Goal: Task Accomplishment & Management: Complete application form

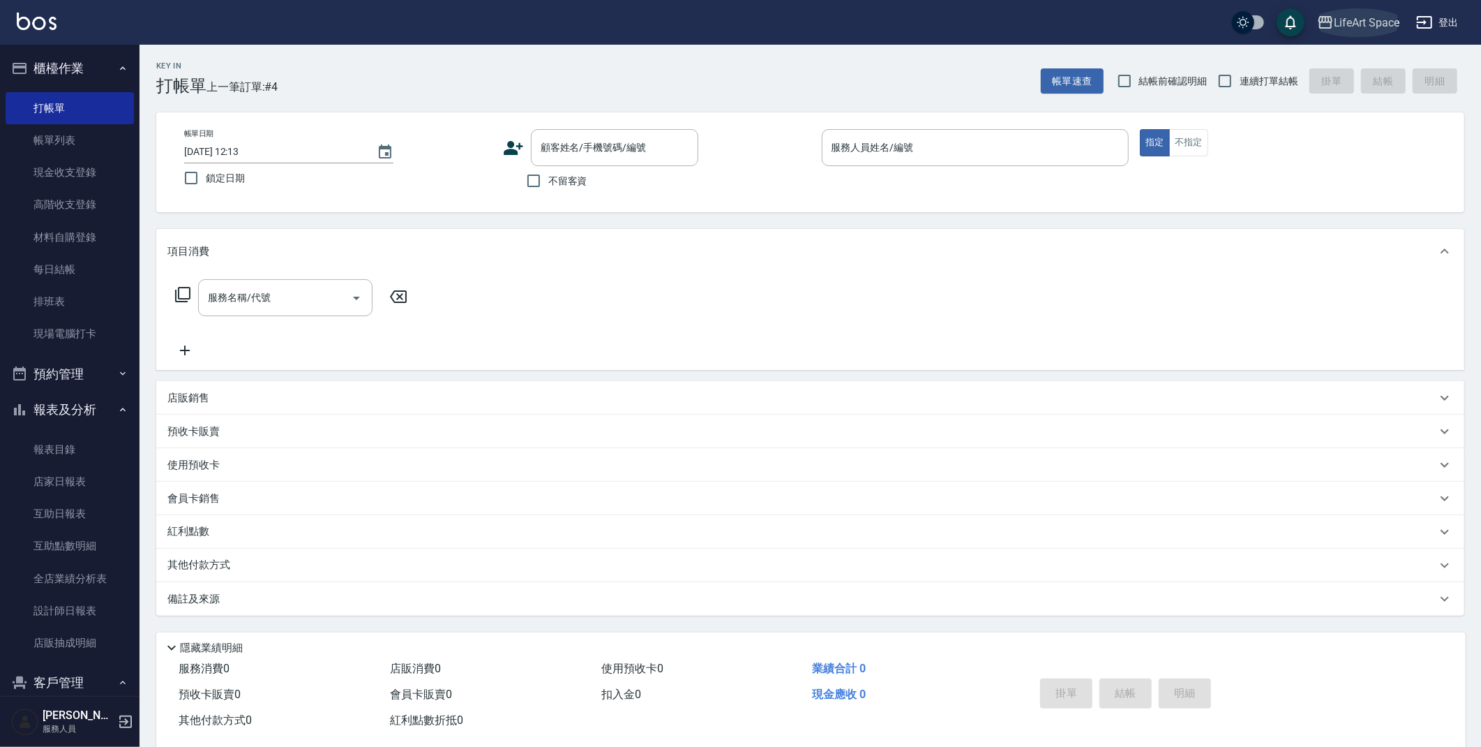
click at [1340, 23] on div "LifeArt Space" at bounding box center [1367, 22] width 66 height 17
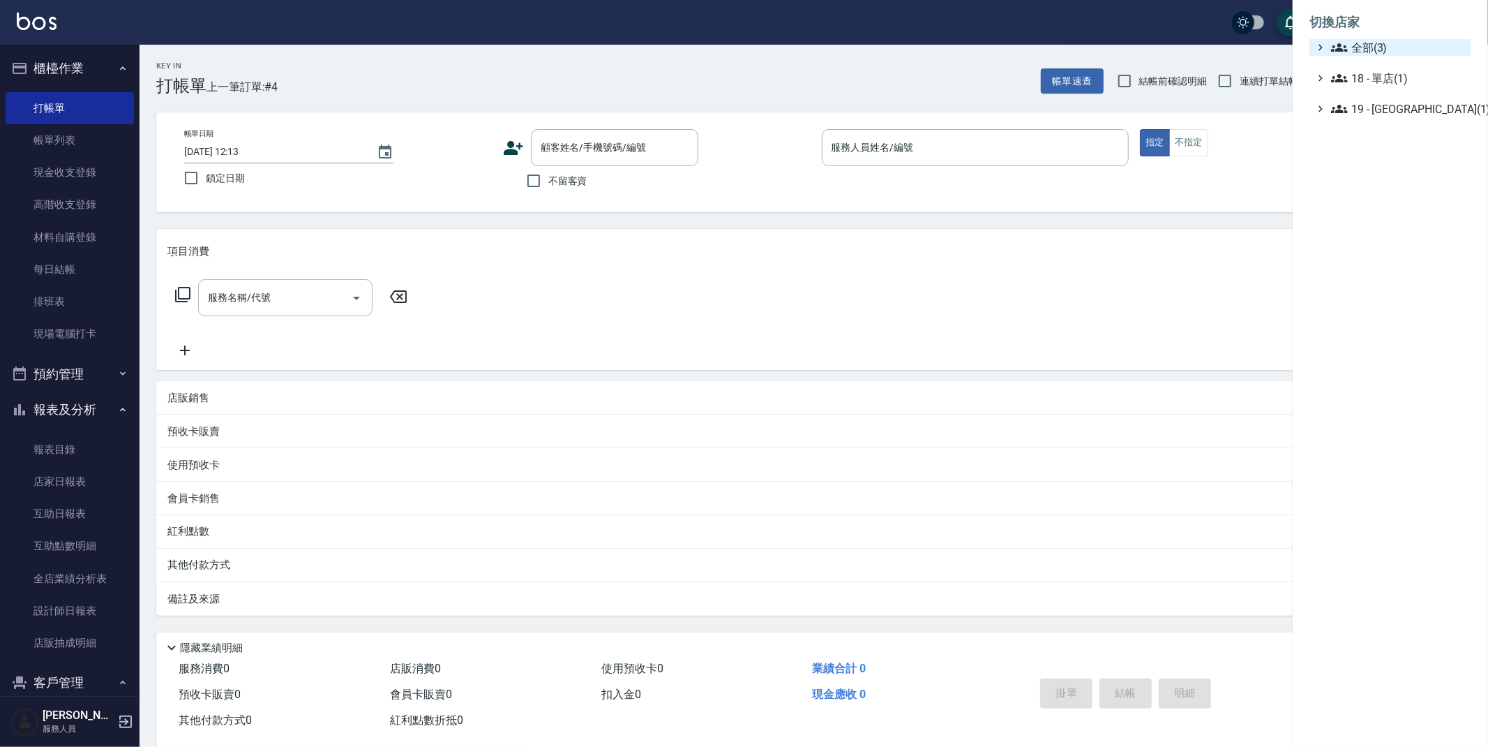
click at [1350, 43] on span "全部(3)" at bounding box center [1398, 47] width 135 height 17
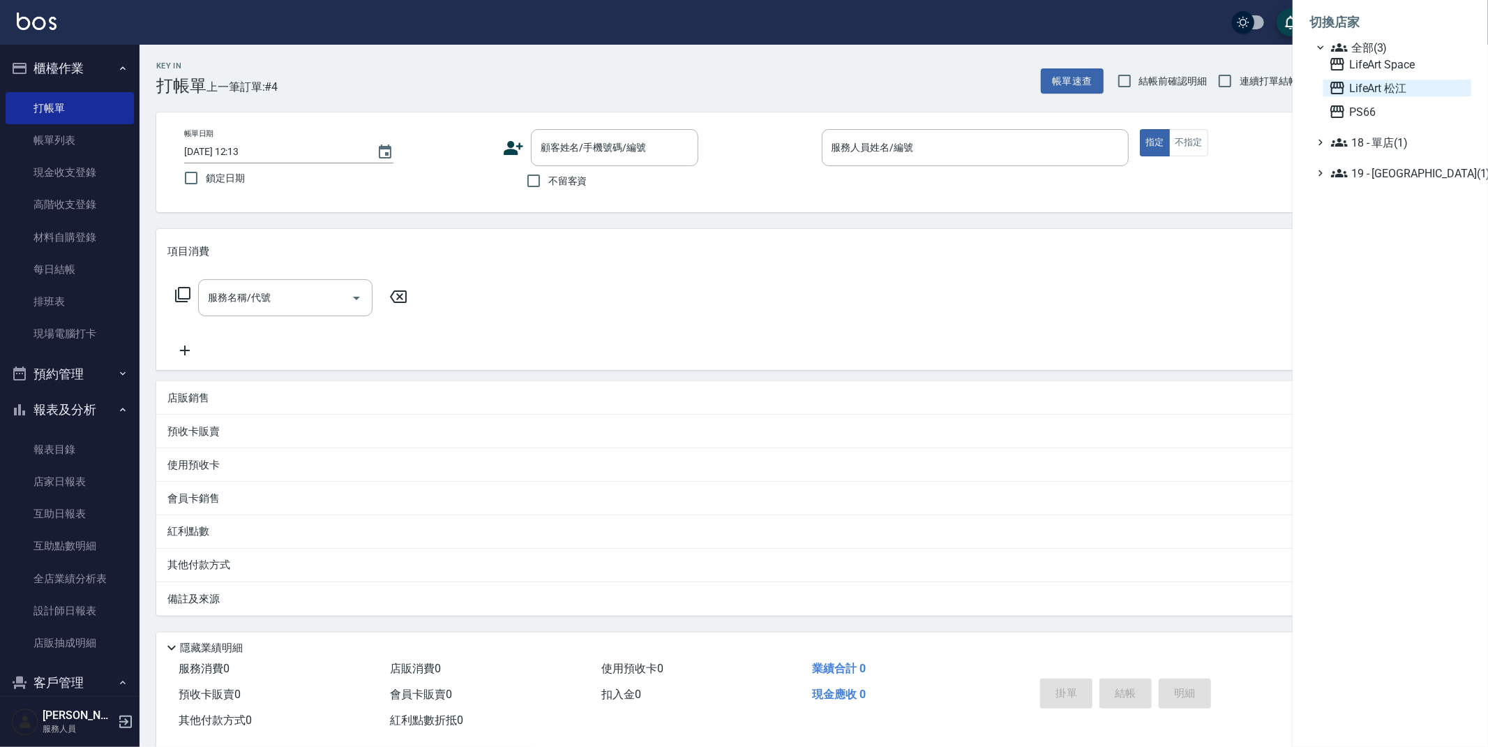
click at [1352, 82] on span "LifeArt 松江" at bounding box center [1397, 88] width 137 height 17
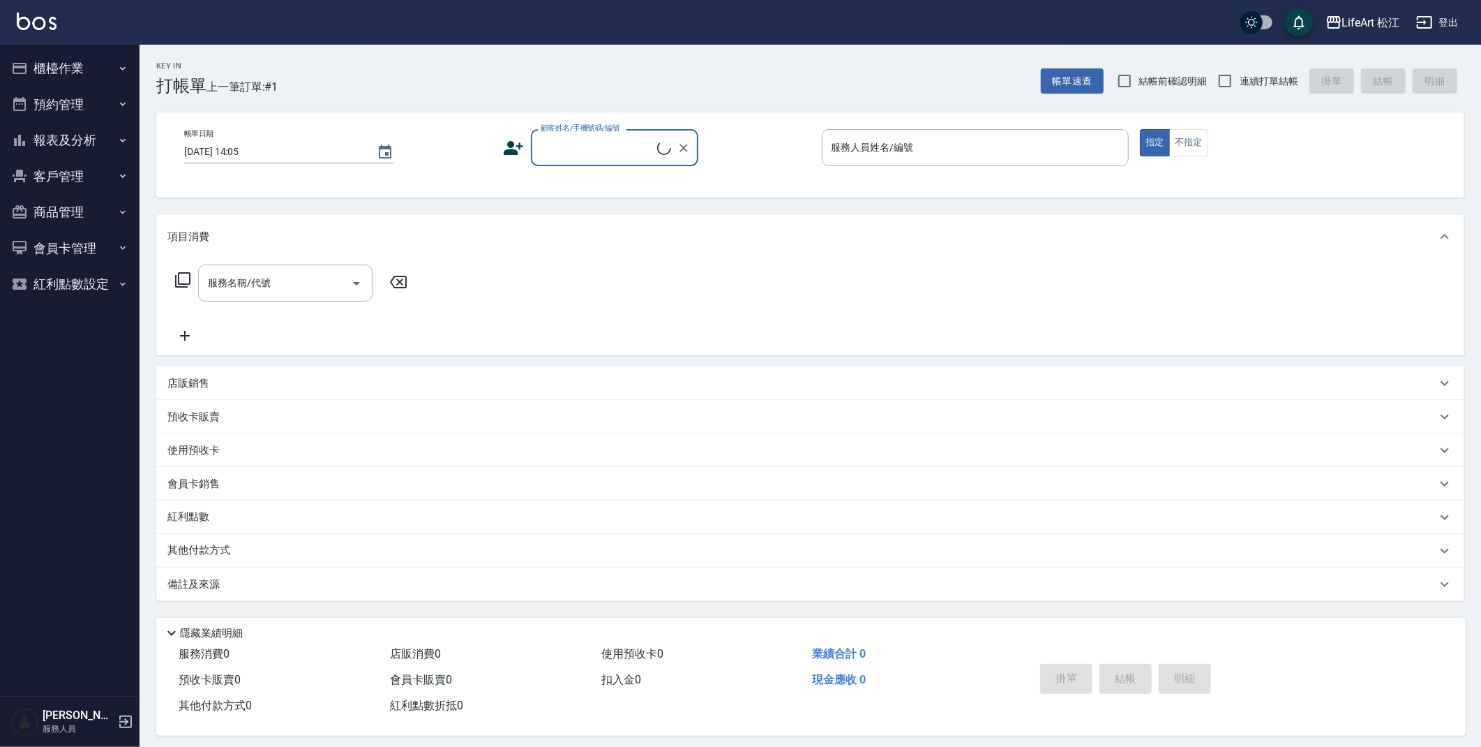
click at [61, 140] on button "報表及分析" at bounding box center [70, 140] width 128 height 36
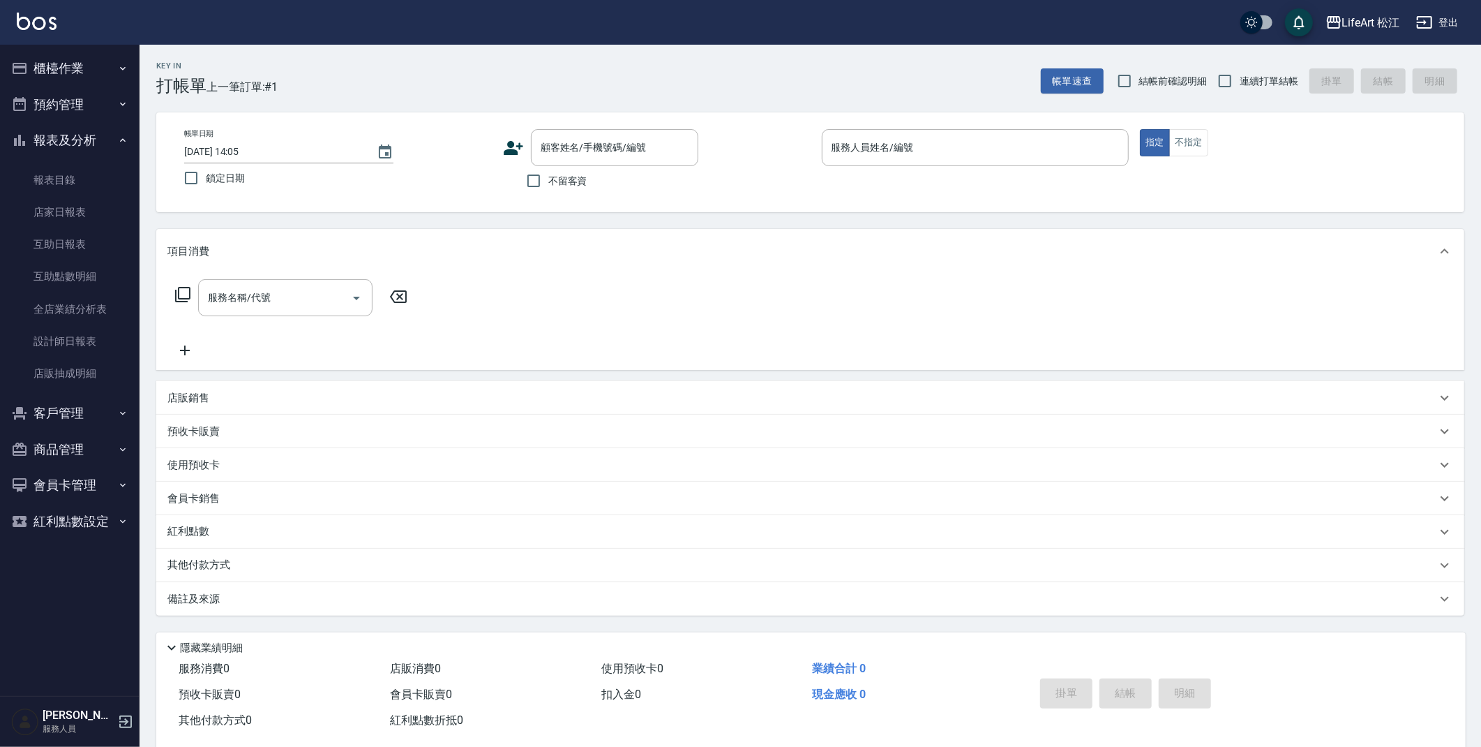
click at [43, 414] on button "客戶管理" at bounding box center [70, 413] width 128 height 36
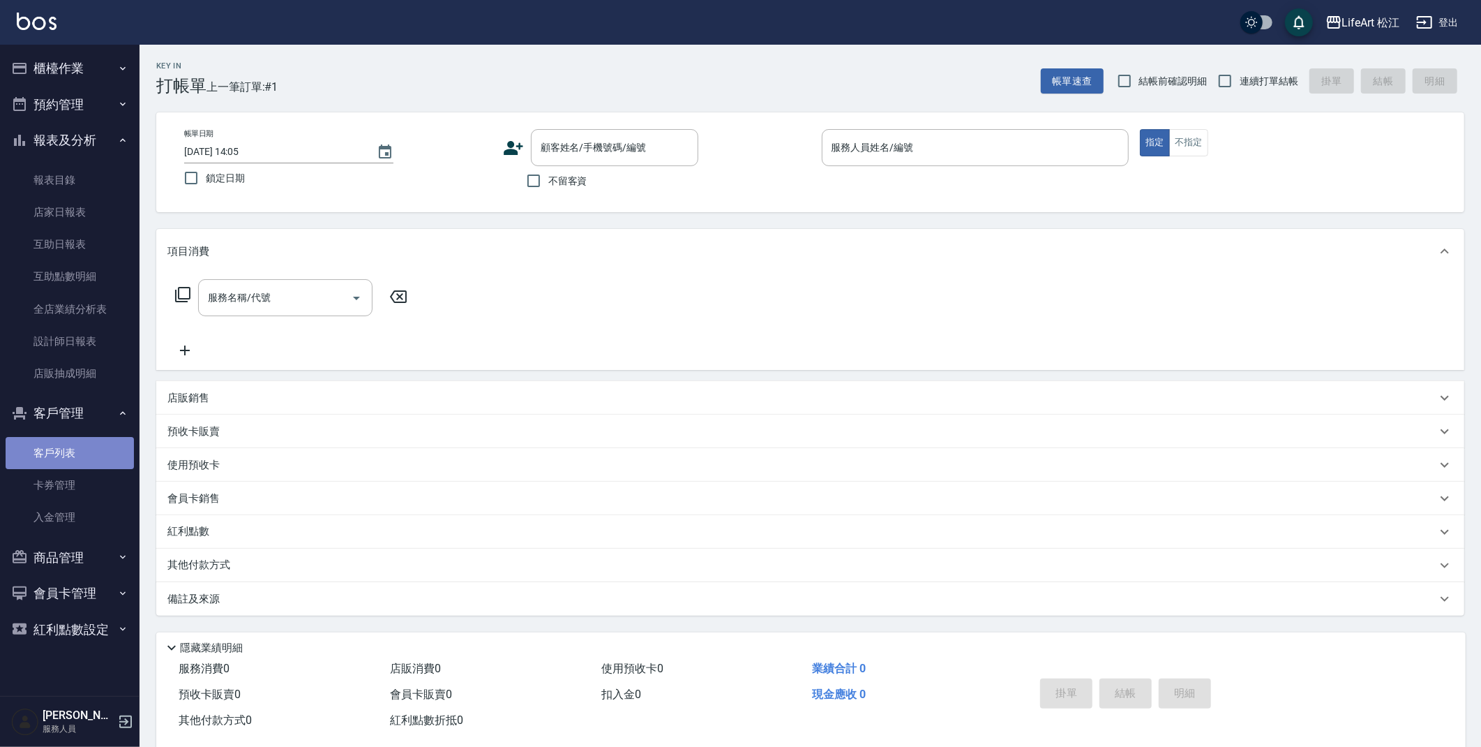
click at [59, 451] on link "客戶列表" at bounding box center [70, 453] width 128 height 32
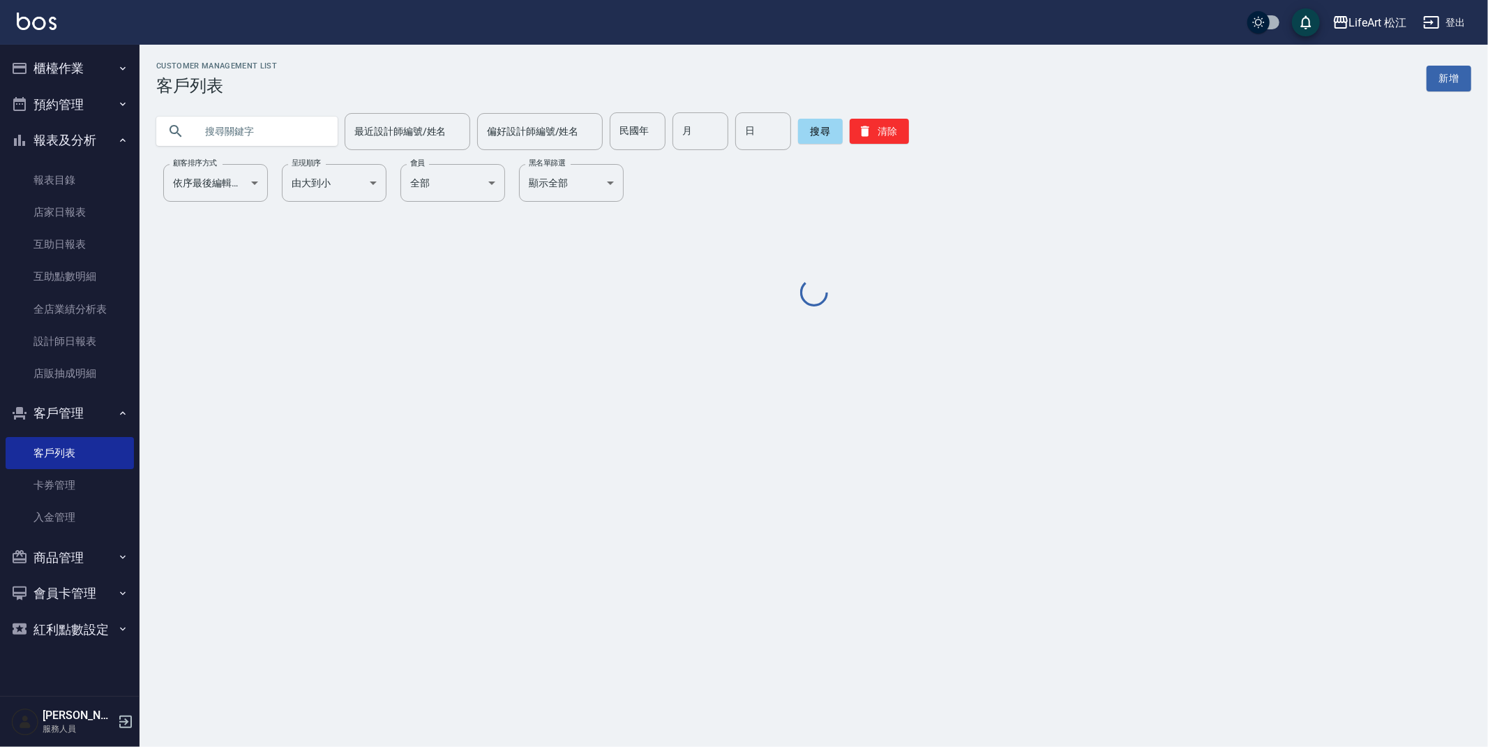
click at [241, 133] on input "text" at bounding box center [260, 131] width 131 height 38
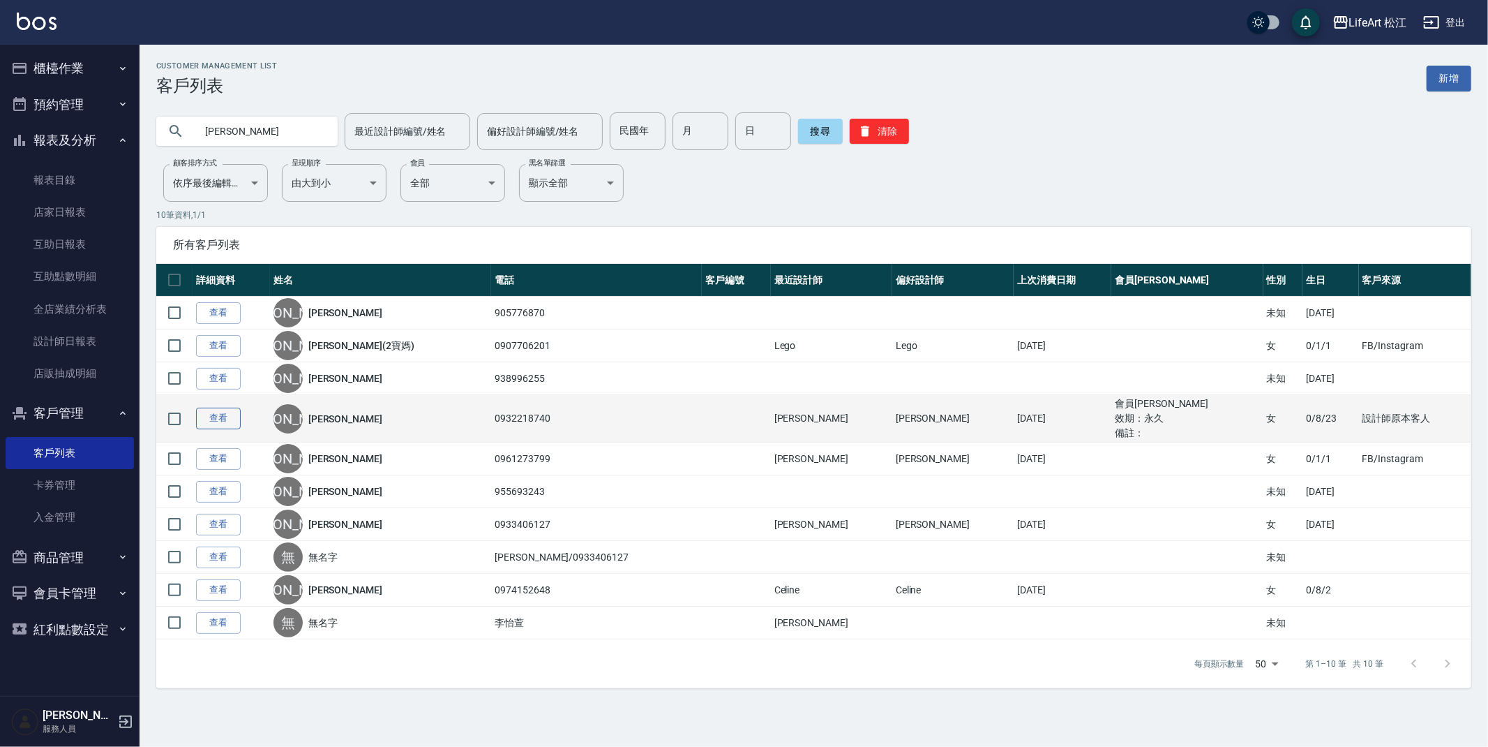
type input "[PERSON_NAME]"
click at [233, 421] on link "查看" at bounding box center [218, 419] width 45 height 22
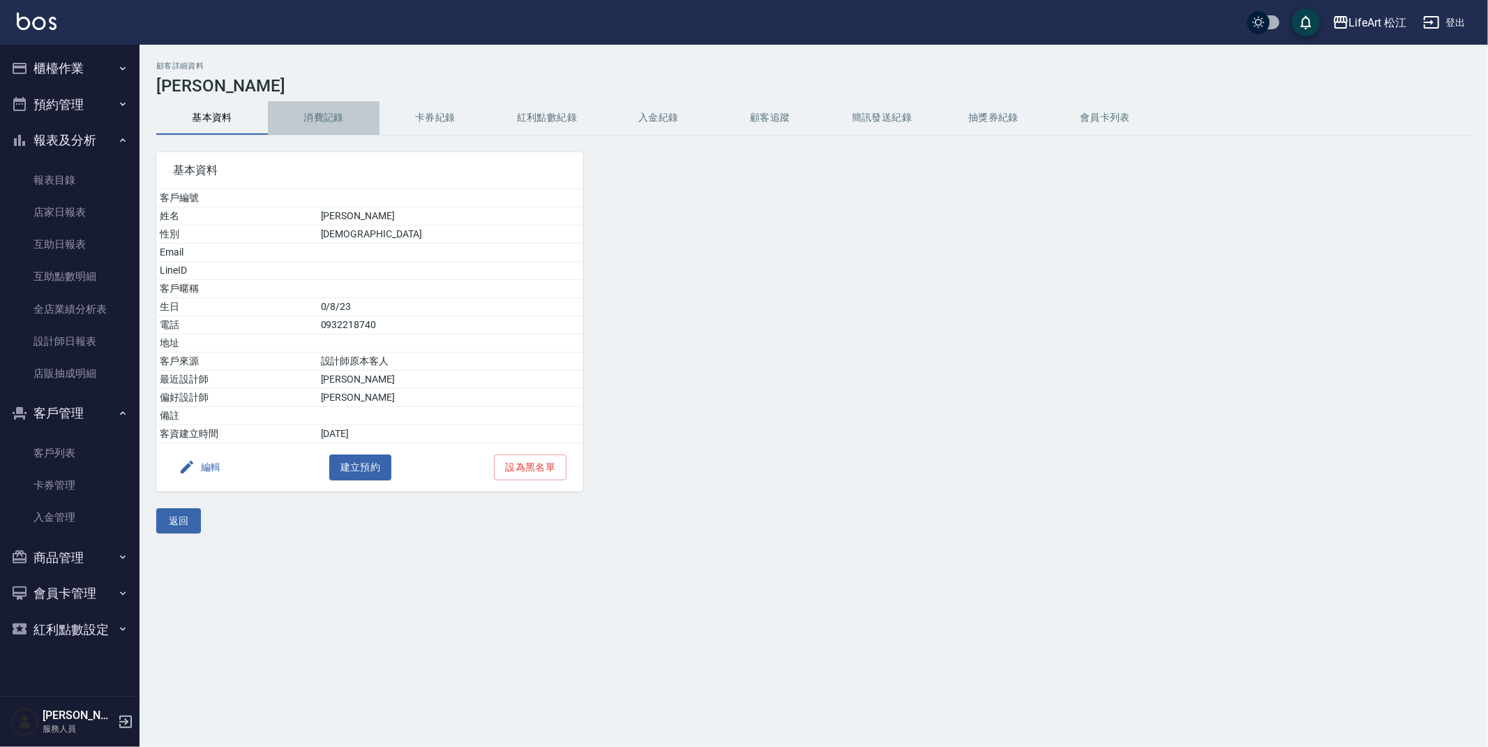
click at [317, 121] on button "消費記錄" at bounding box center [324, 117] width 112 height 33
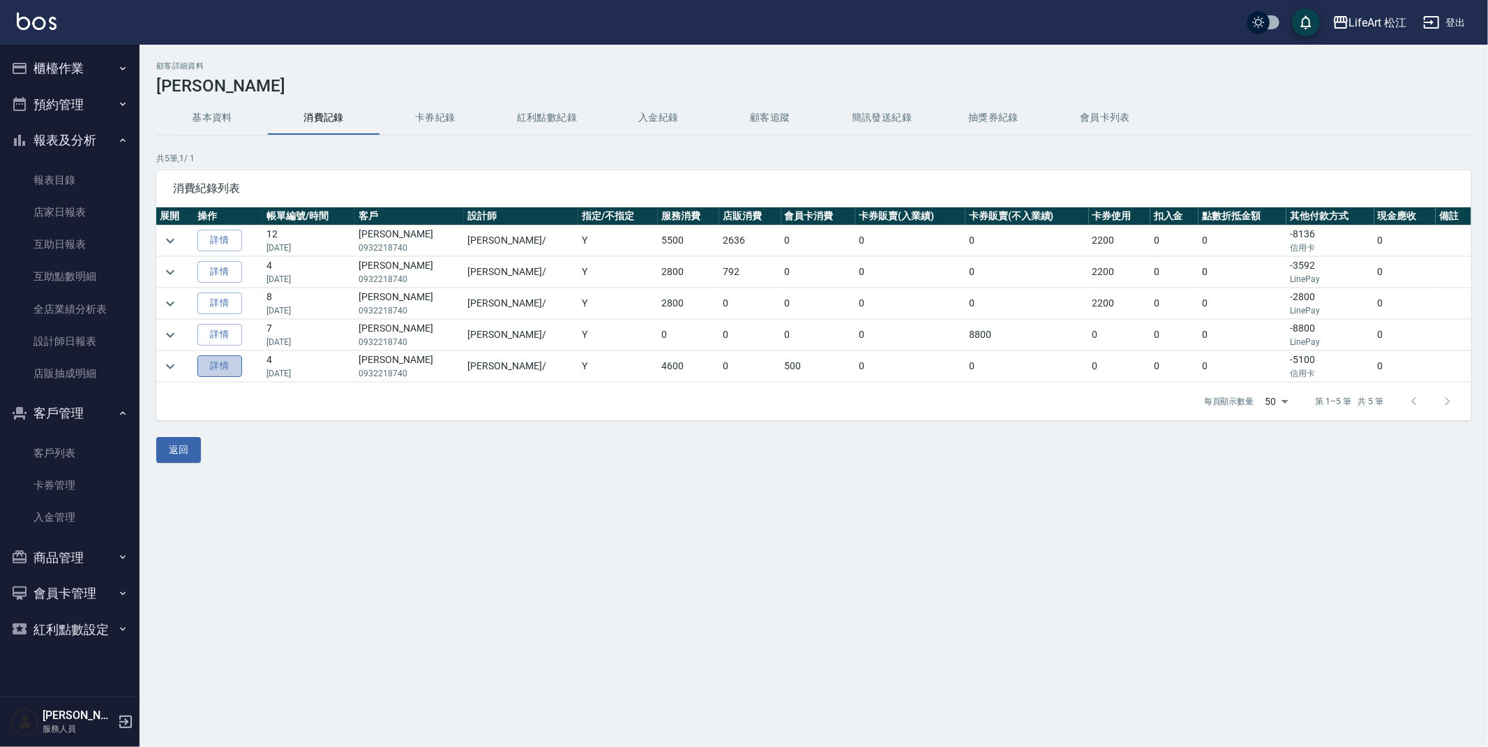
click at [231, 368] on link "詳情" at bounding box center [219, 366] width 45 height 22
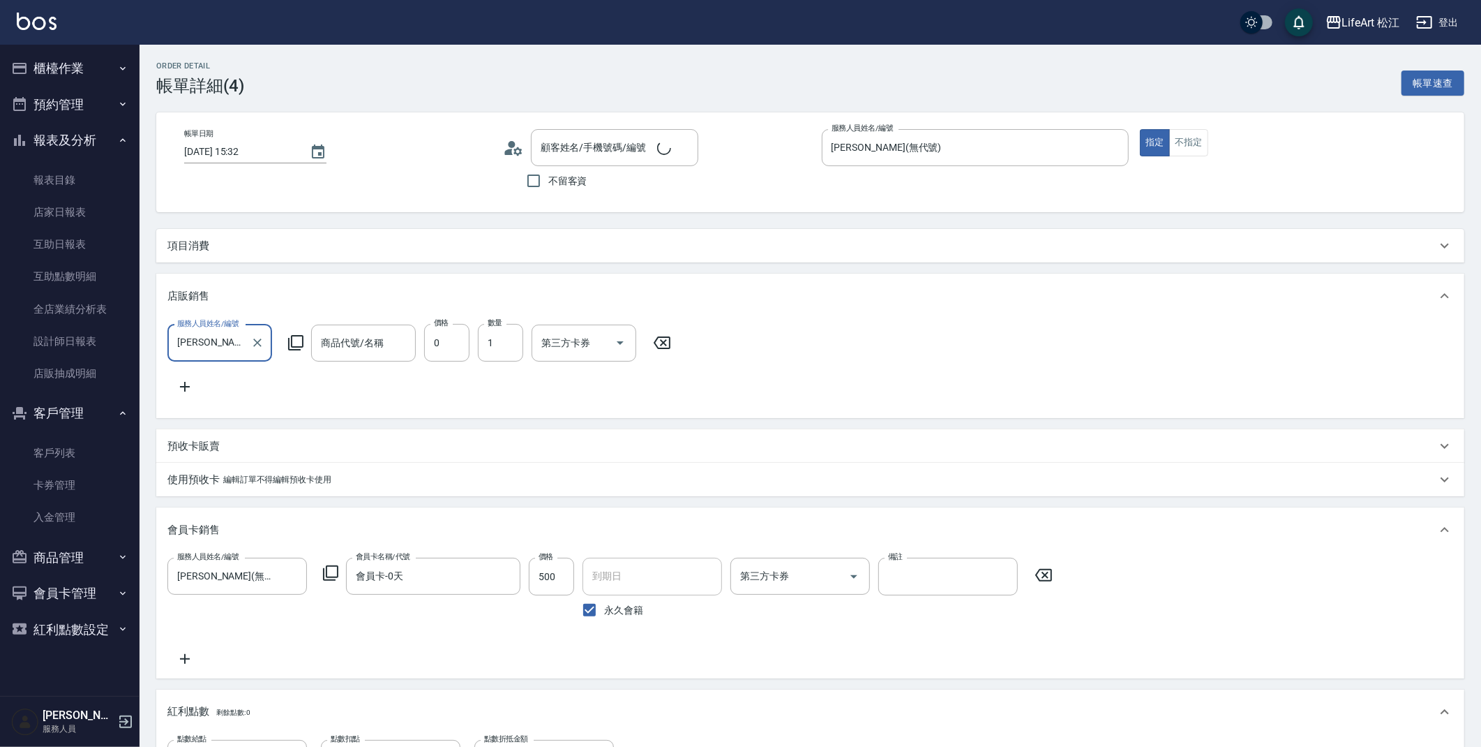
type input "[DATE] 15:32"
type input "[PERSON_NAME](無代號)"
type input "15"
type input "設計師原本客人"
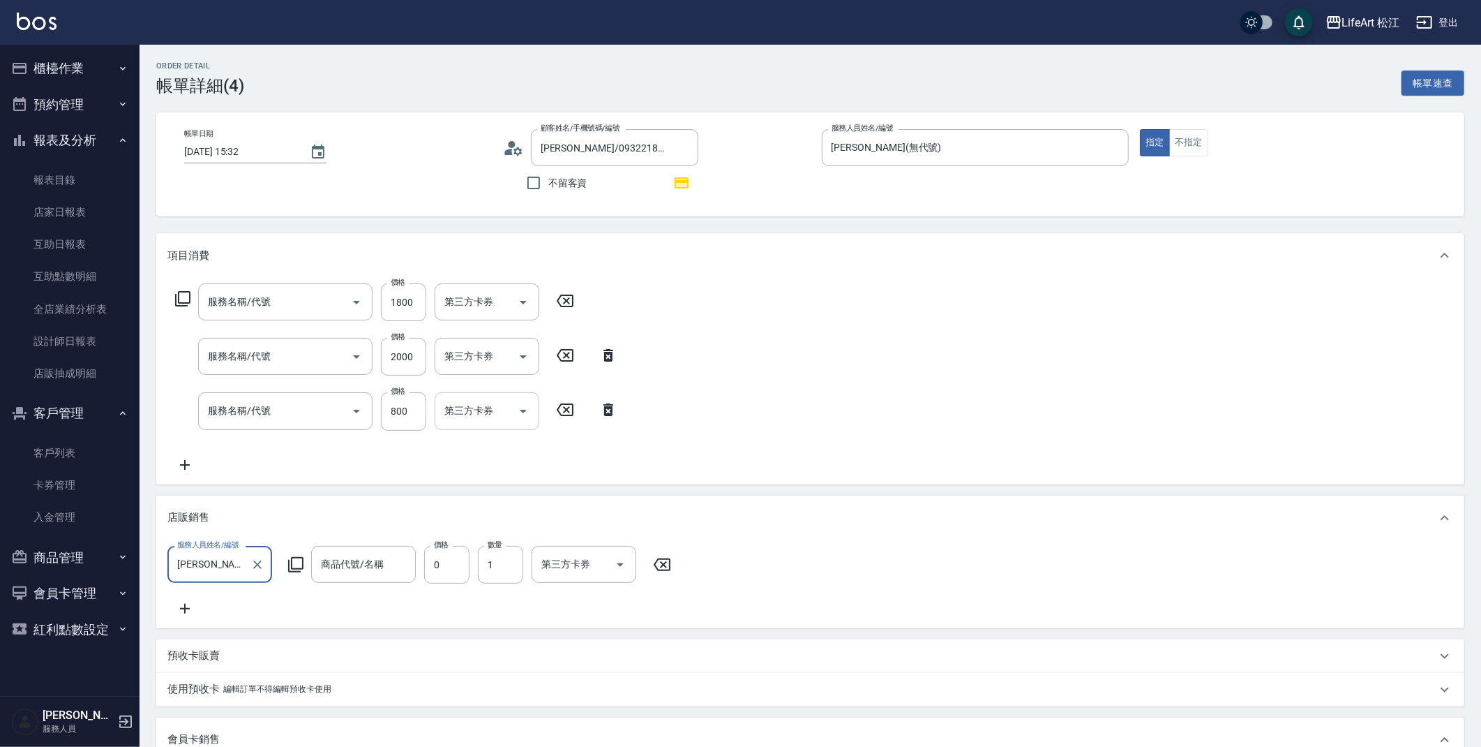
type input "[PERSON_NAME]/0932218740/"
type input "402 頭皮養護(402)"
type input "605米樂絲護髮(605)"
type input "201 剪髮(201)"
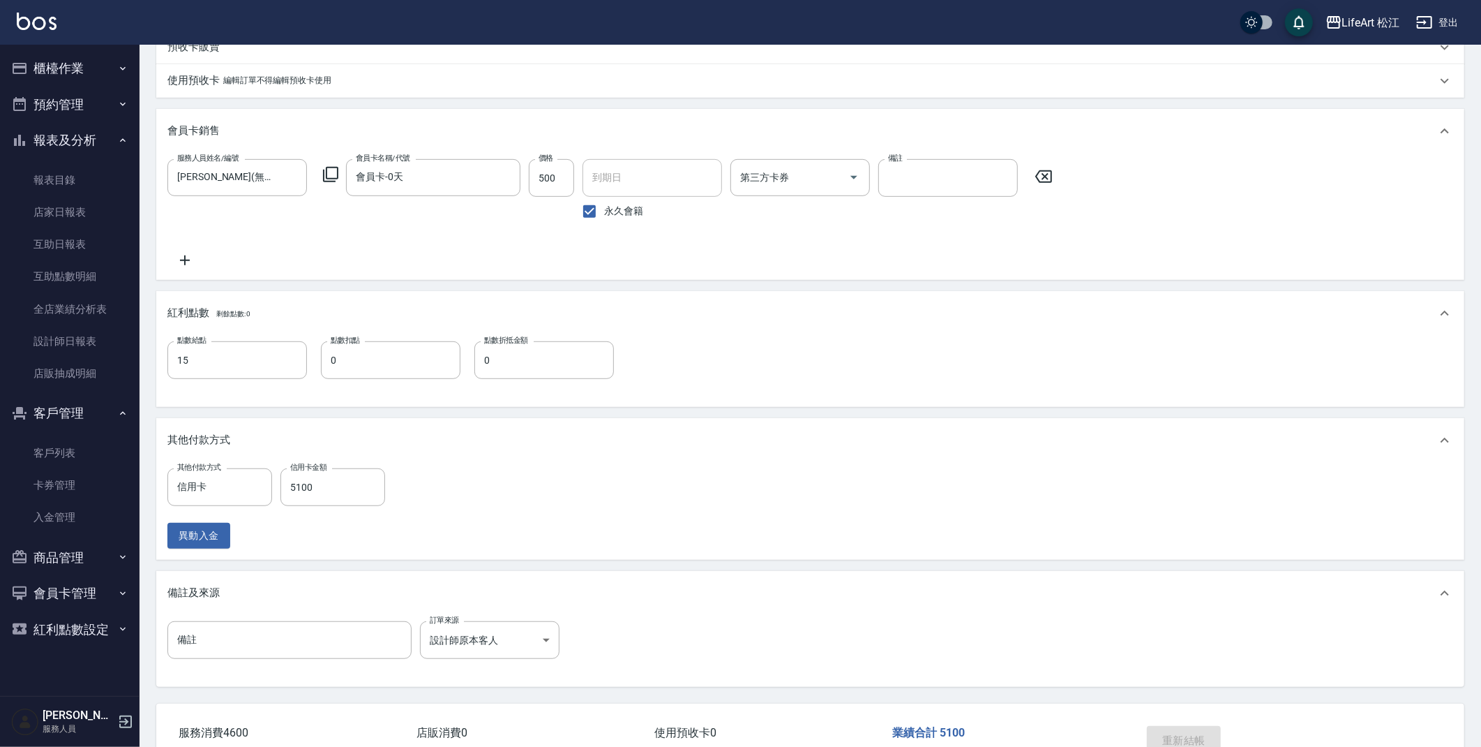
scroll to position [558, 0]
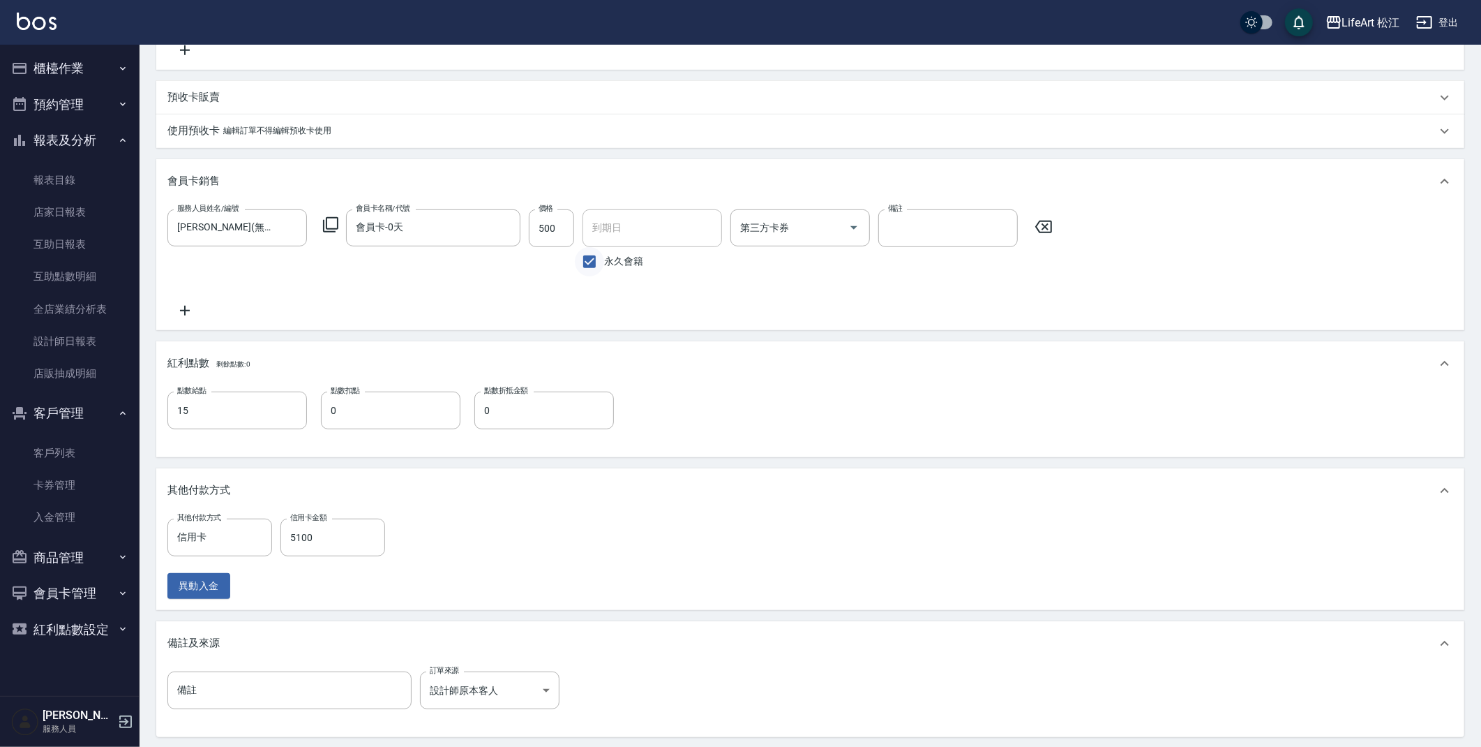
click at [595, 274] on input "永久會籍" at bounding box center [589, 261] width 29 height 29
checkbox input "false"
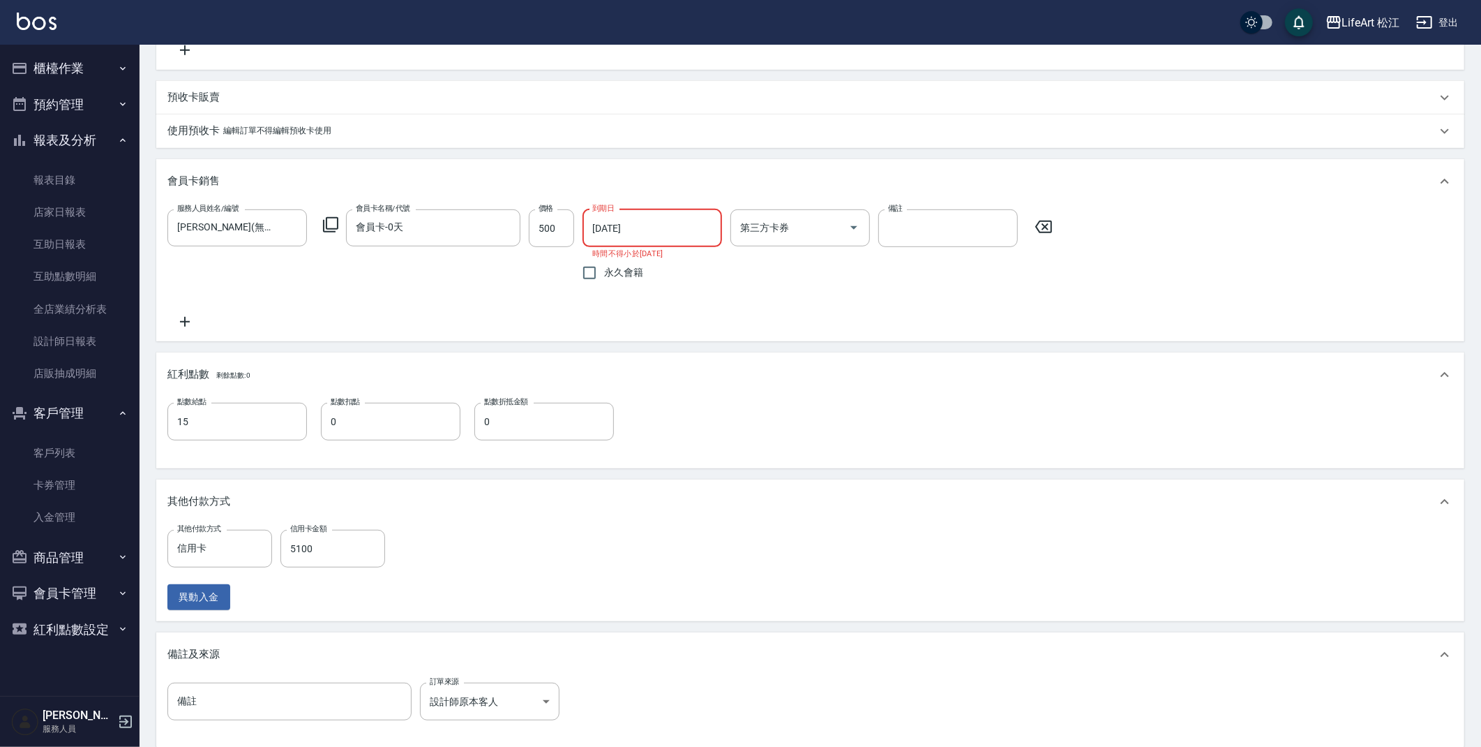
click at [620, 243] on input "[DATE]" at bounding box center [648, 228] width 130 height 38
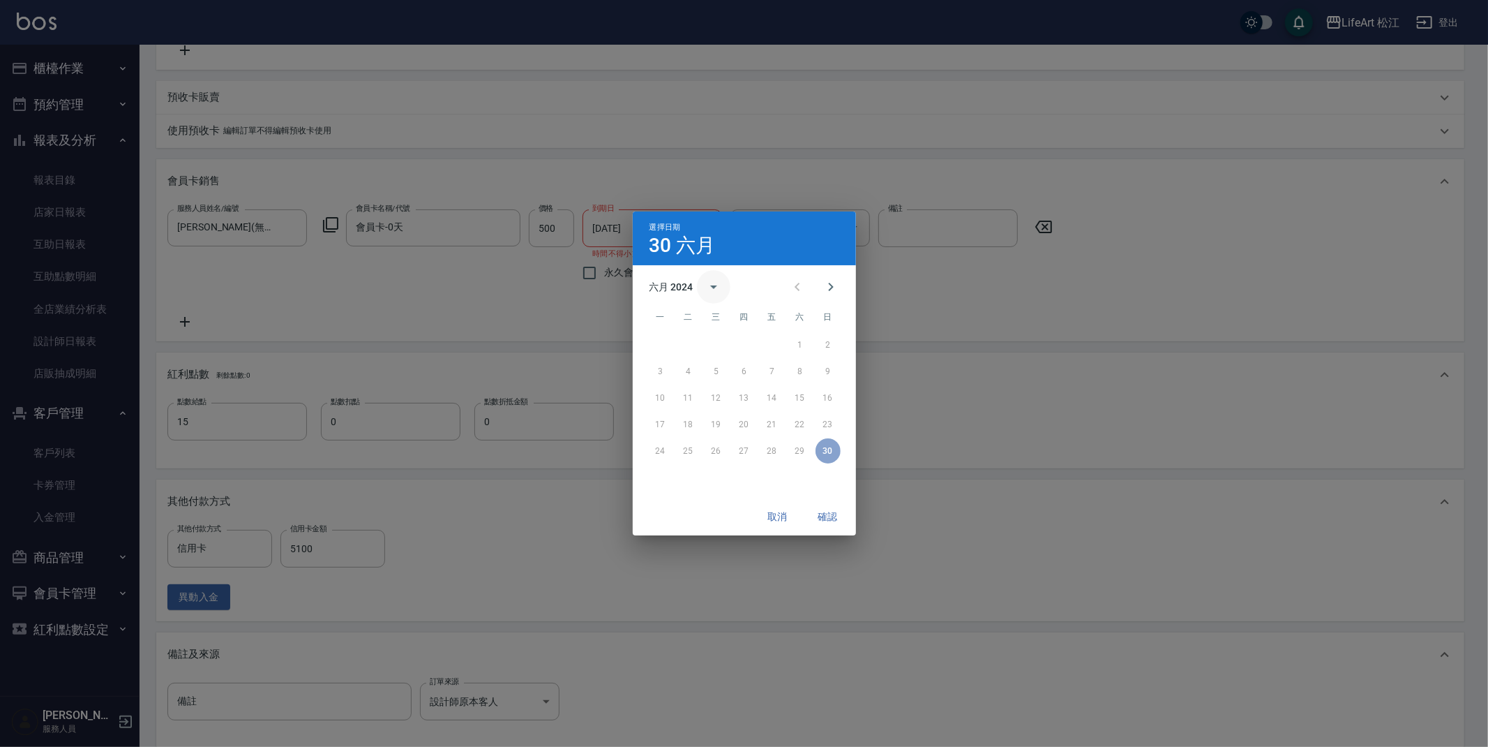
click at [713, 285] on icon "calendar view is open, switch to year view" at bounding box center [713, 286] width 7 height 3
click at [733, 316] on button "2025" at bounding box center [744, 319] width 50 height 25
type input "[DATE]"
click at [825, 519] on button "確認" at bounding box center [828, 517] width 45 height 26
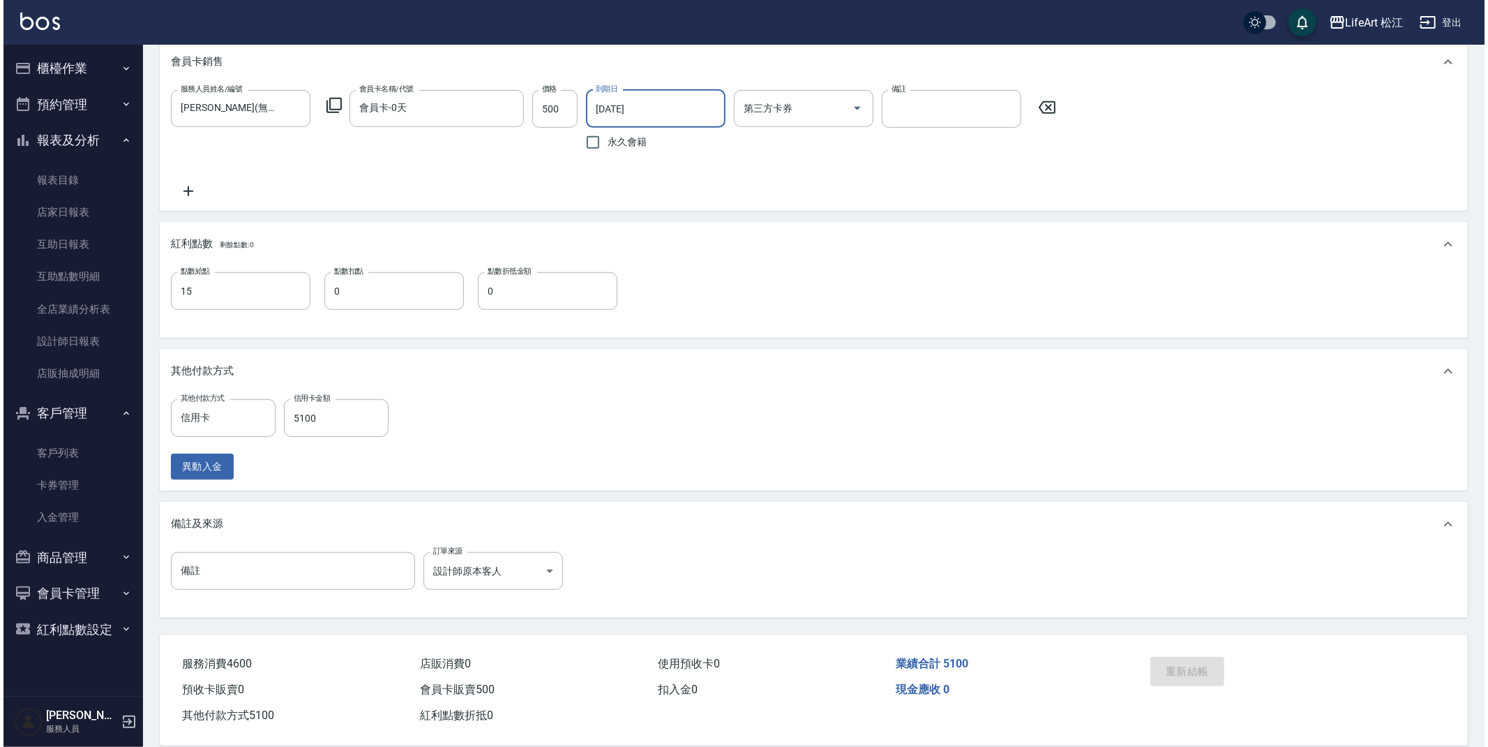
scroll to position [720, 0]
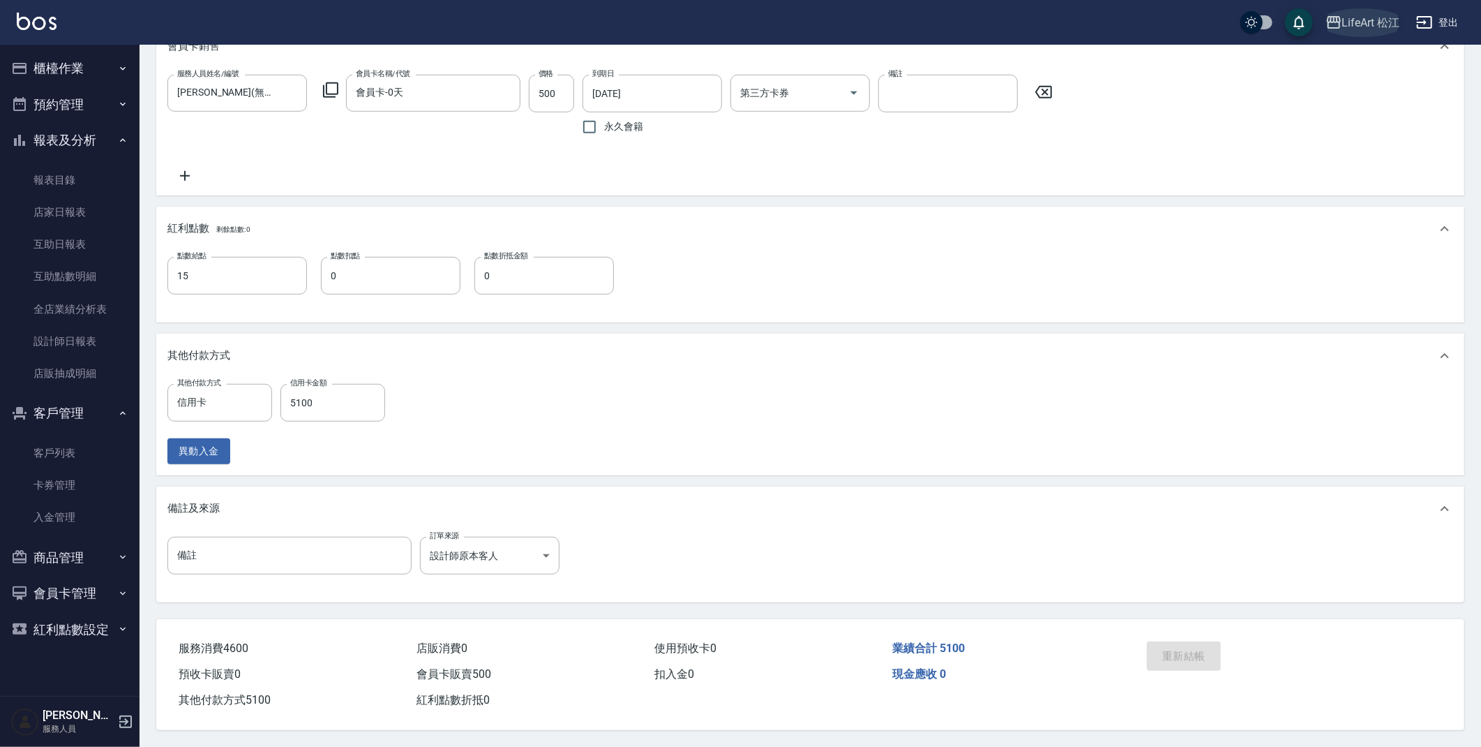
click at [1379, 22] on div "LifeArt 松江" at bounding box center [1372, 22] width 58 height 17
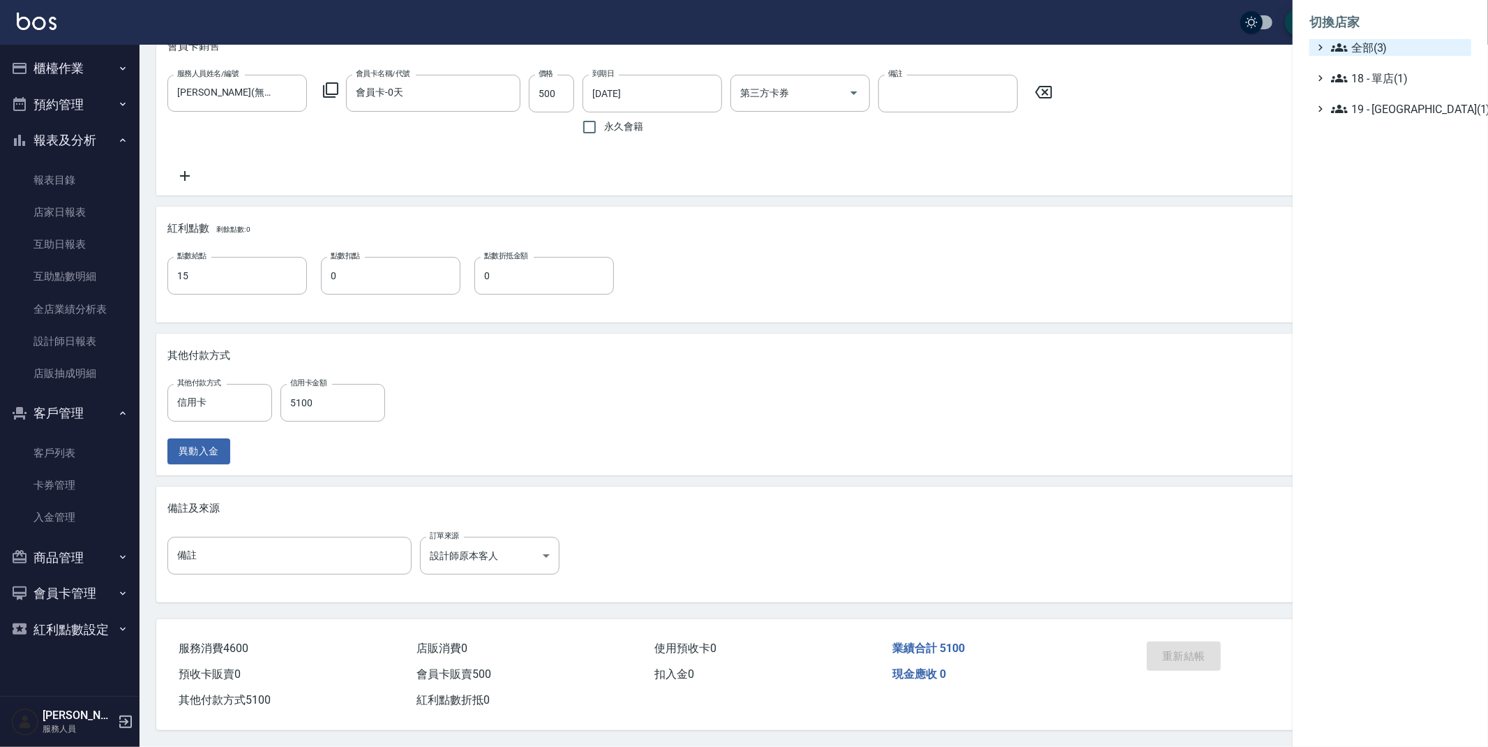
click at [1382, 51] on span "全部(3)" at bounding box center [1398, 47] width 135 height 17
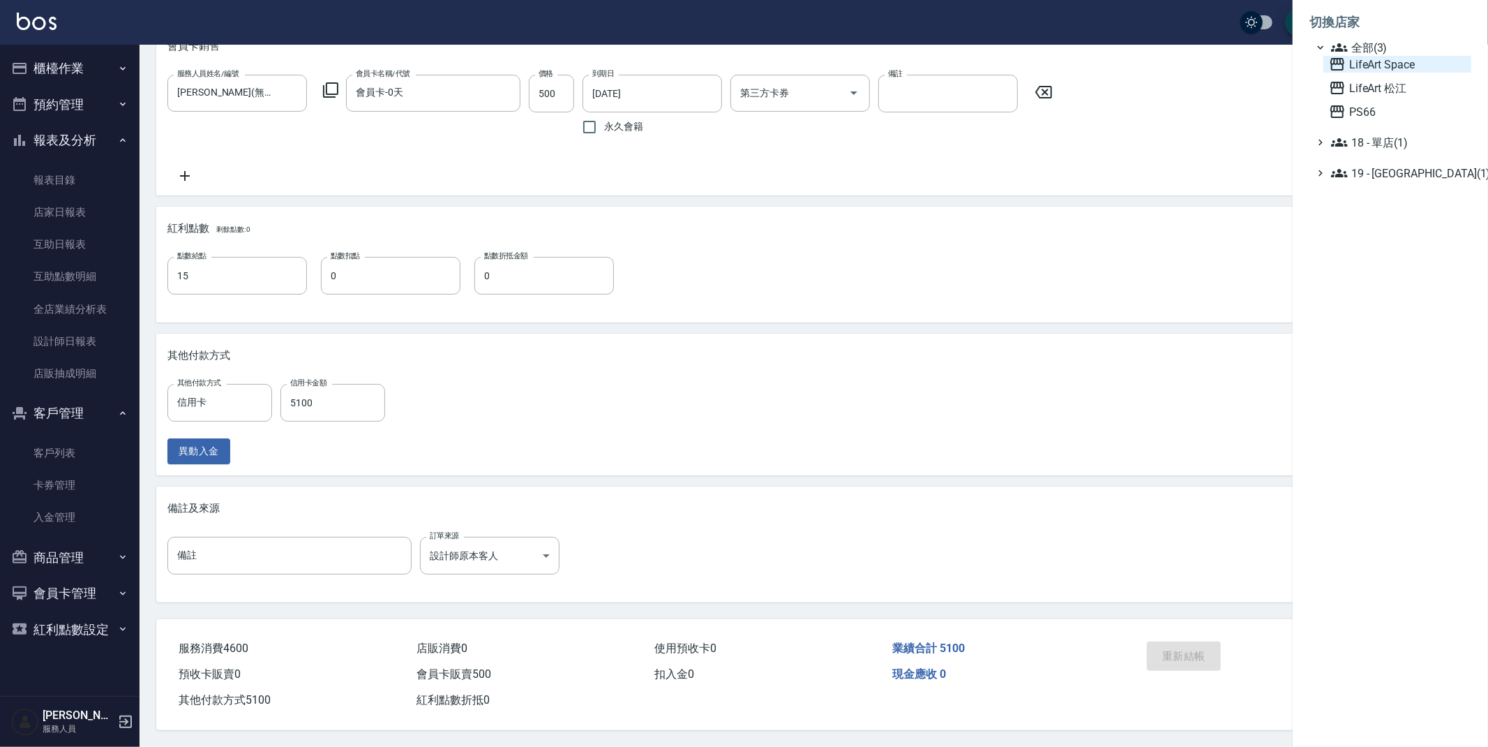
click at [1383, 58] on span "LifeArt Space" at bounding box center [1397, 64] width 137 height 17
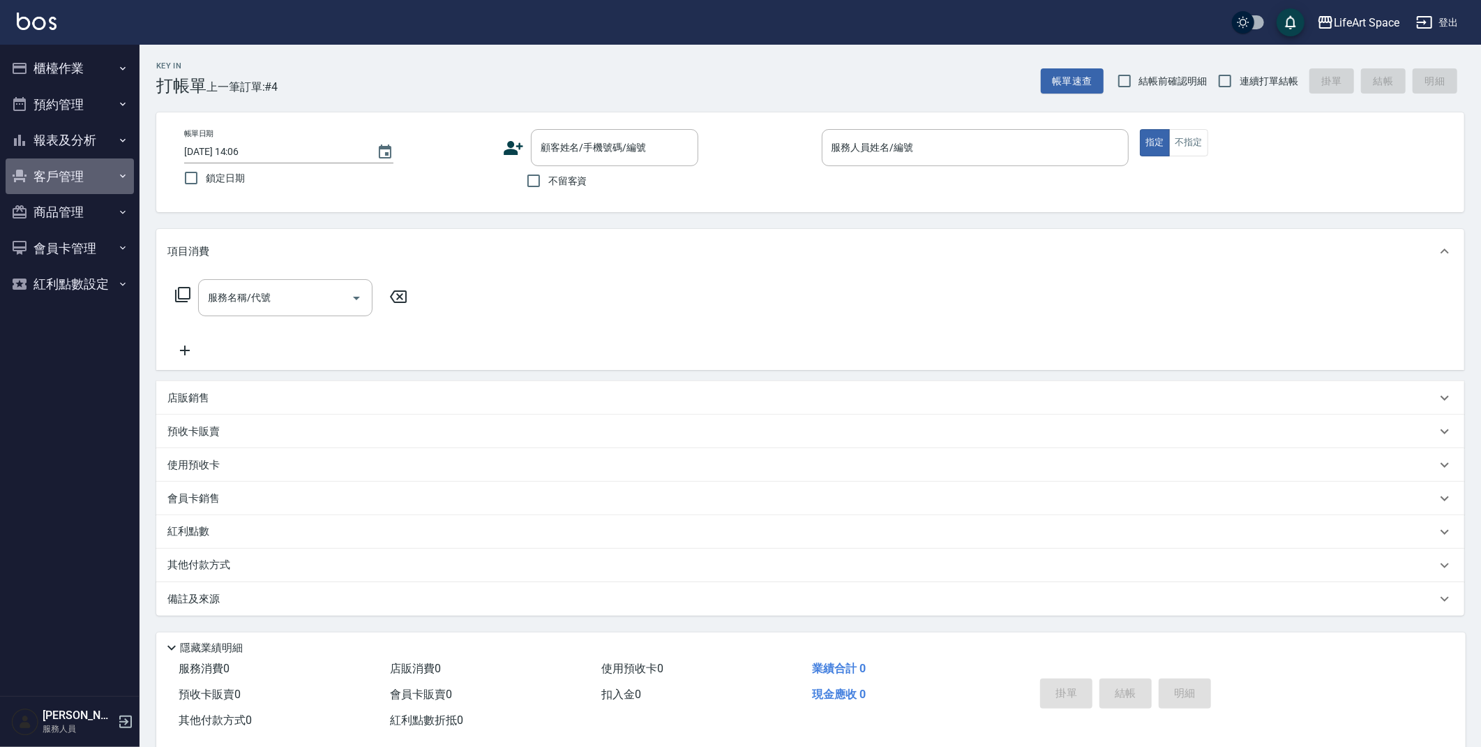
click at [52, 172] on button "客戶管理" at bounding box center [70, 176] width 128 height 36
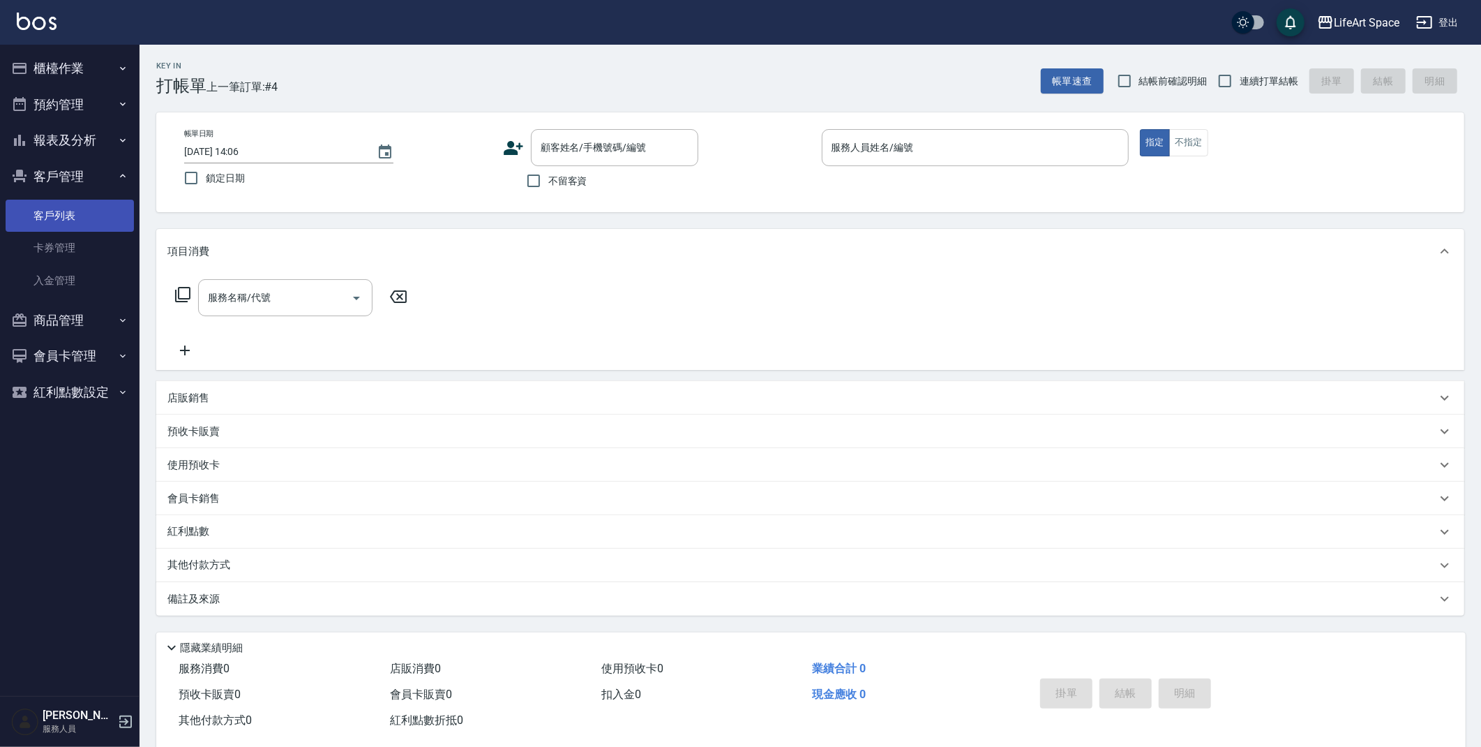
click at [32, 227] on link "客戶列表" at bounding box center [70, 216] width 128 height 32
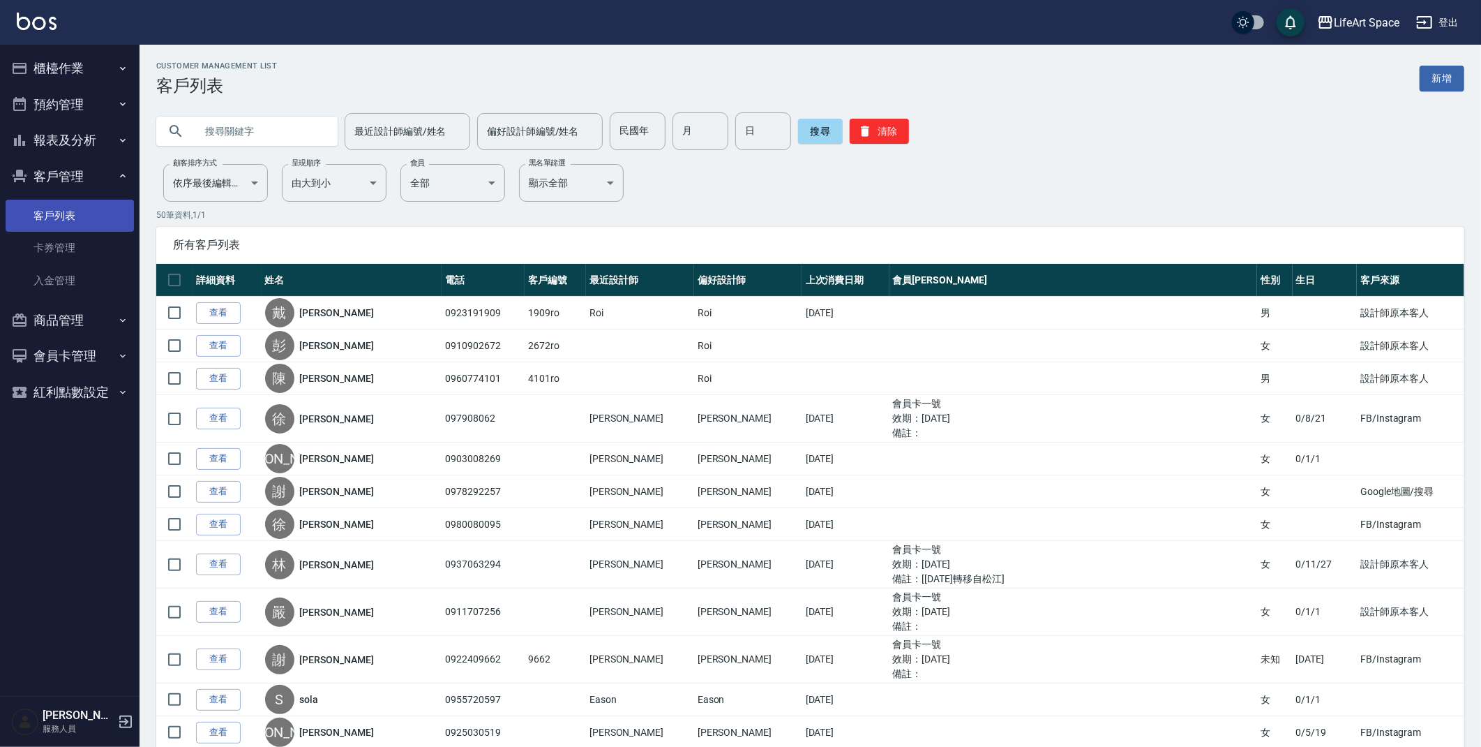
click at [91, 219] on link "客戶列表" at bounding box center [70, 216] width 128 height 32
click at [277, 128] on input "text" at bounding box center [260, 131] width 131 height 38
type input "ㄏ"
type input "co54"
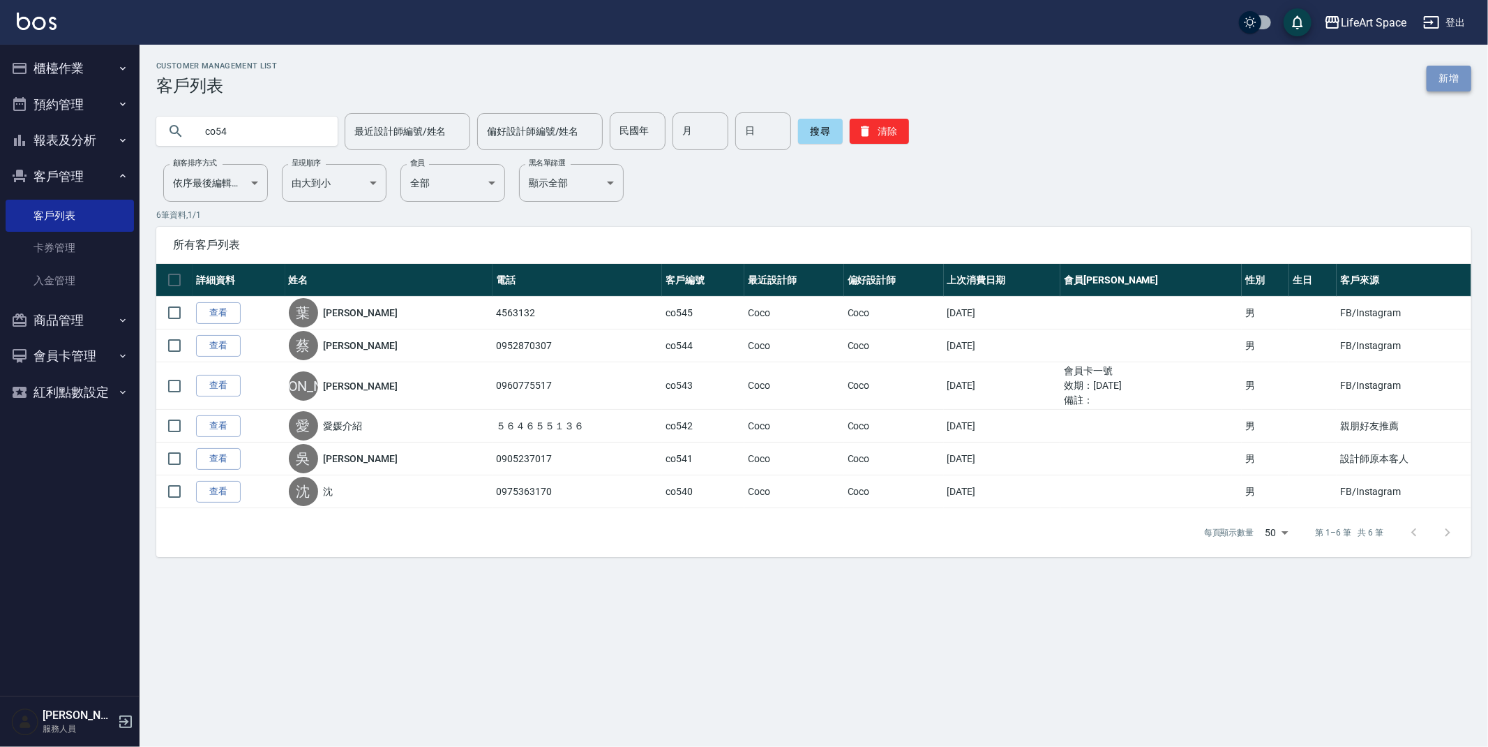
click at [1444, 75] on link "新增" at bounding box center [1449, 79] width 45 height 26
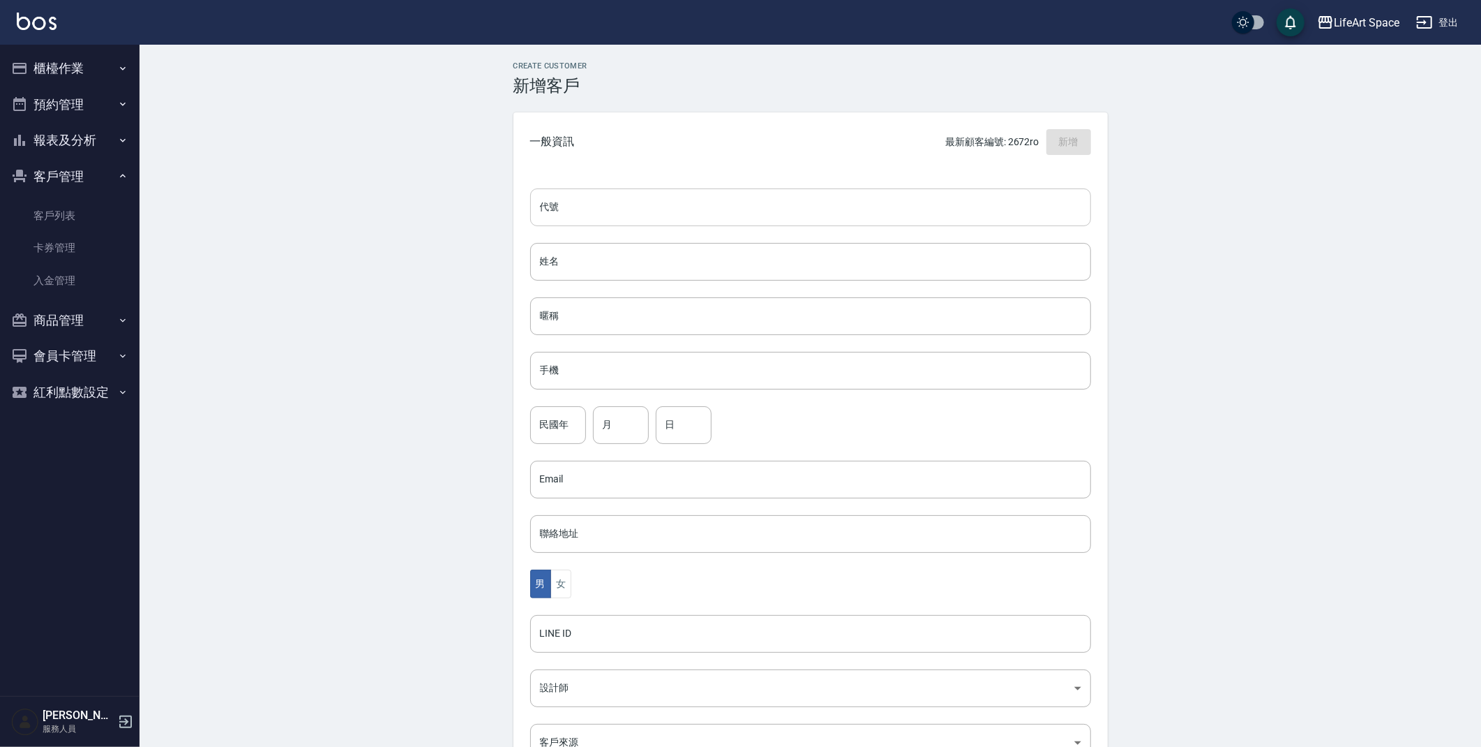
click at [666, 199] on input "代號" at bounding box center [810, 207] width 561 height 38
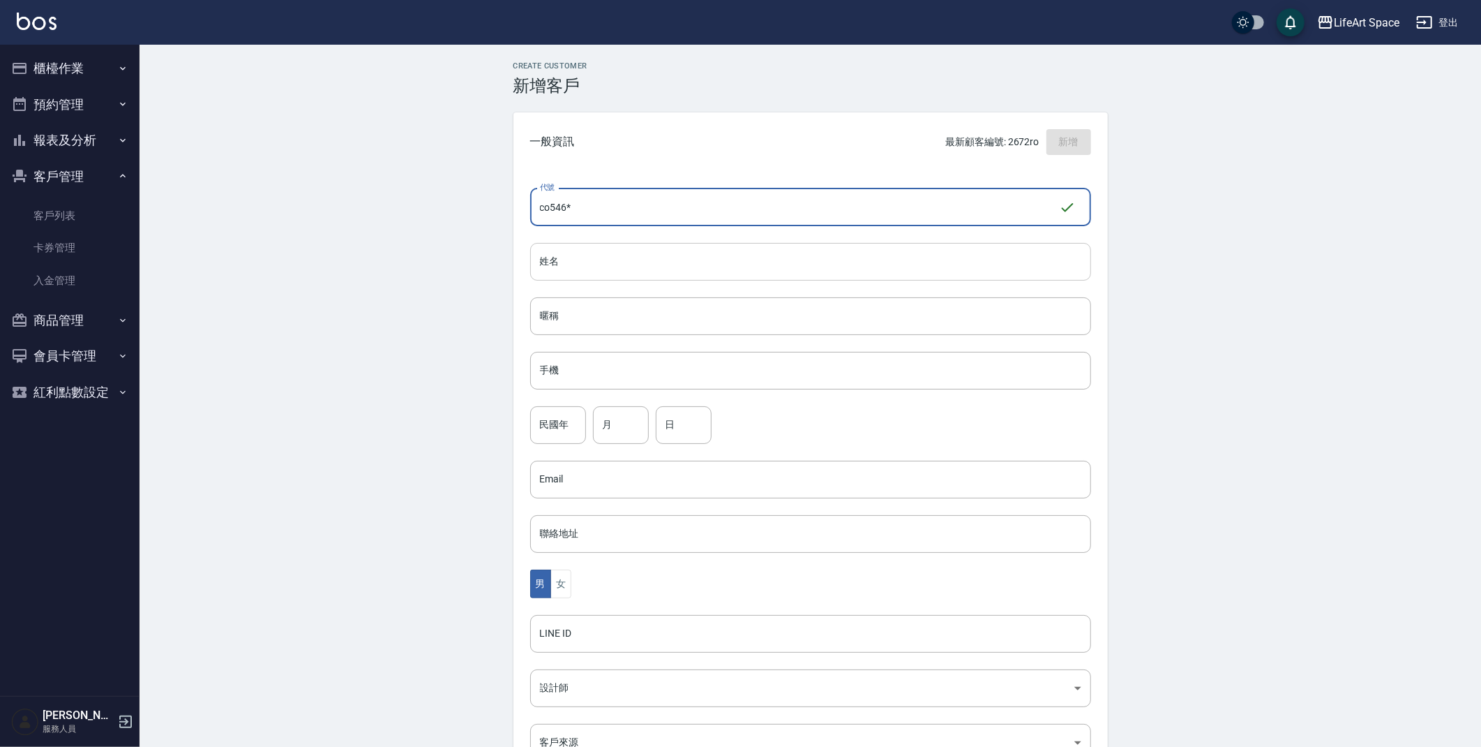
type input "co546*"
click at [627, 272] on input "姓名" at bounding box center [810, 262] width 561 height 38
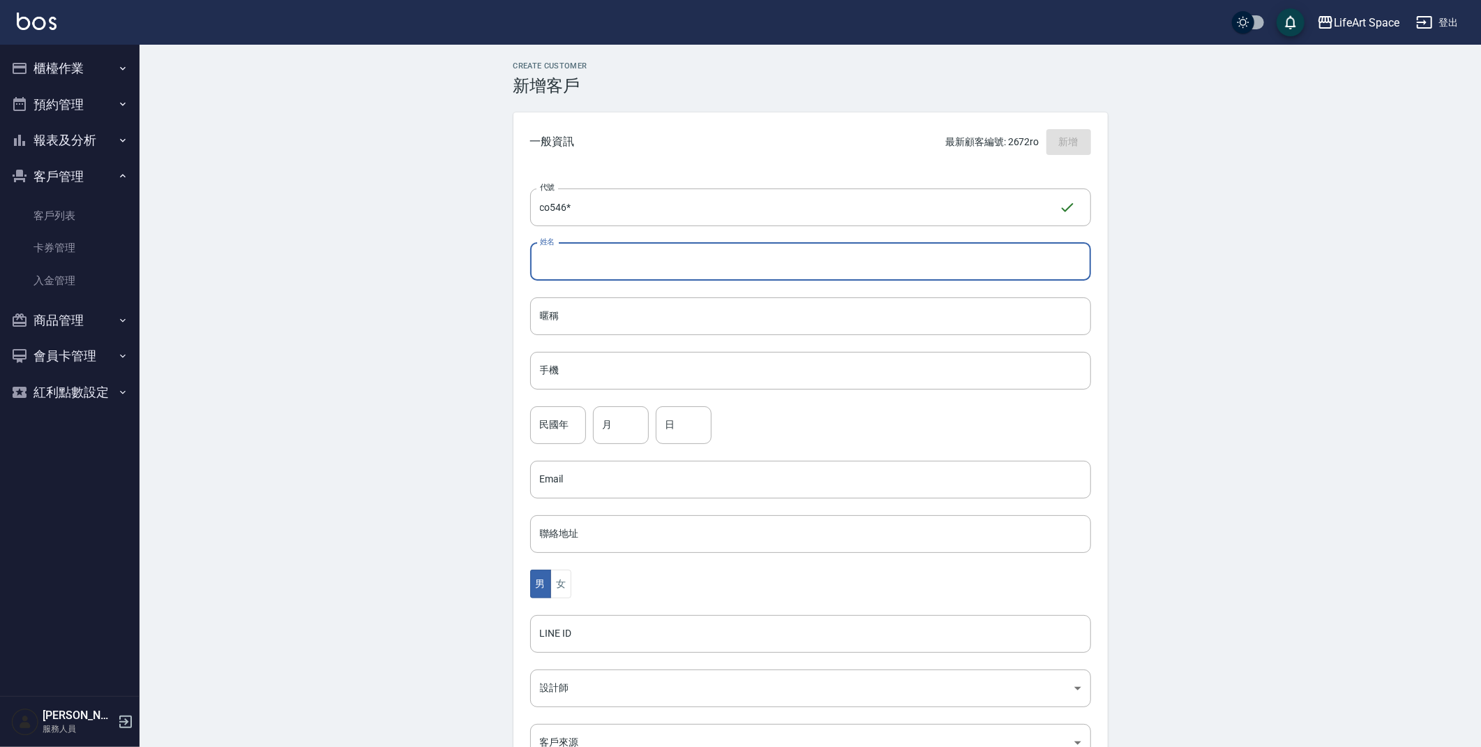
type input "ㄋ"
type input "馬怡君"
click at [601, 371] on input "手機" at bounding box center [810, 371] width 561 height 38
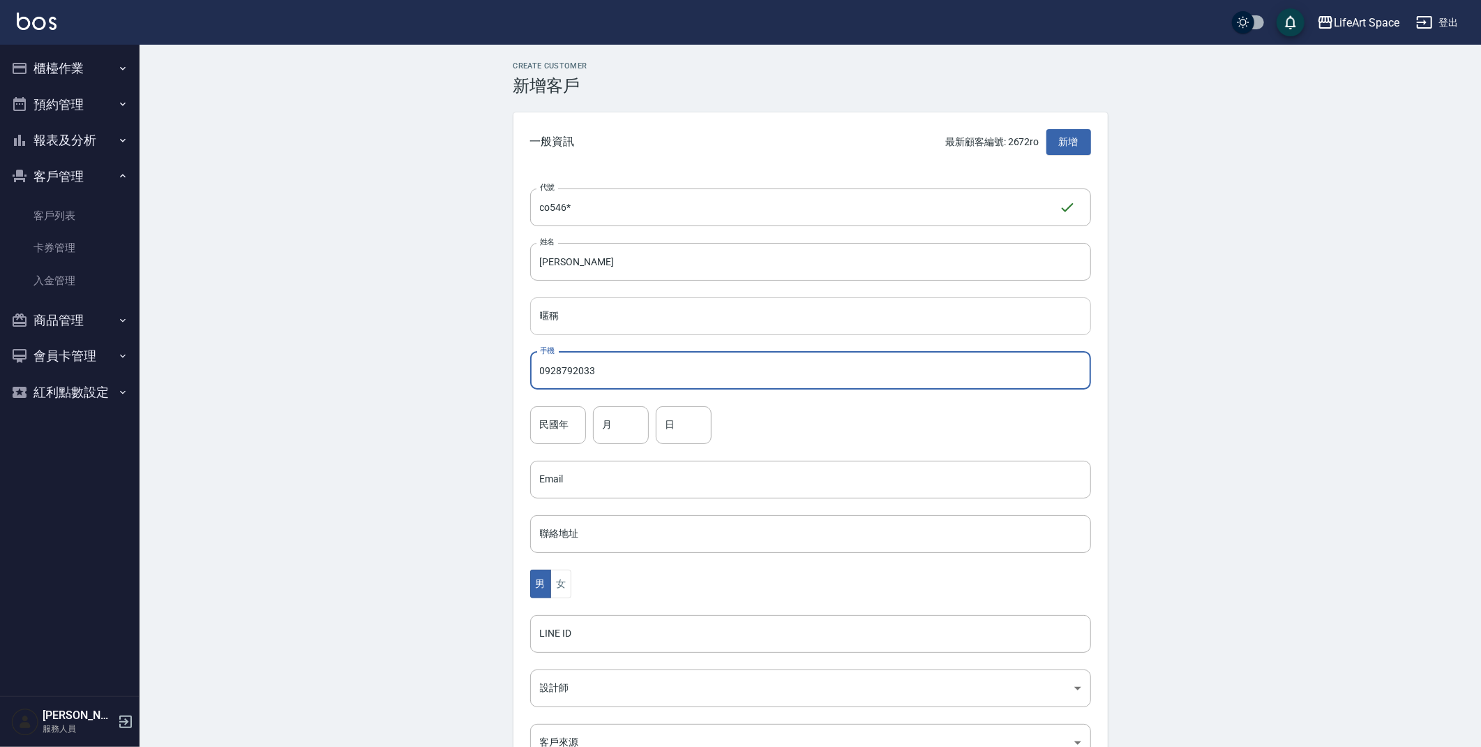
type input "0928792033"
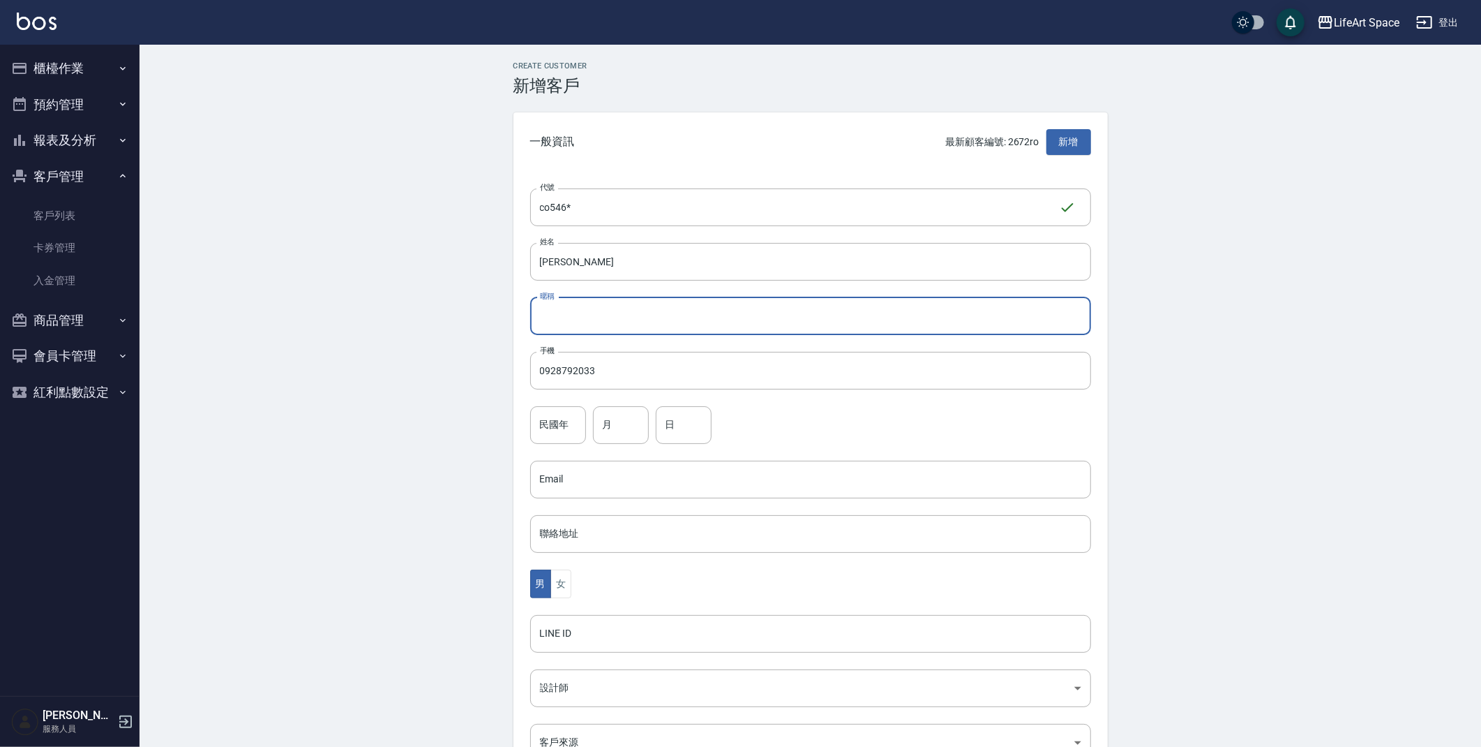
click at [605, 313] on input "暱稱" at bounding box center [810, 316] width 561 height 38
paste input "范淯宸朋友"
type input "范淯宸朋友"
drag, startPoint x: 593, startPoint y: 320, endPoint x: 510, endPoint y: 301, distance: 85.1
click at [508, 301] on div "Create Customer 新增客戶 一般資訊 最新顧客編號: 2672ro 新增 代號 co546* ​ 代號 姓名 馬怡君 姓名 暱稱 范淯宸朋友 暱…" at bounding box center [811, 476] width 628 height 830
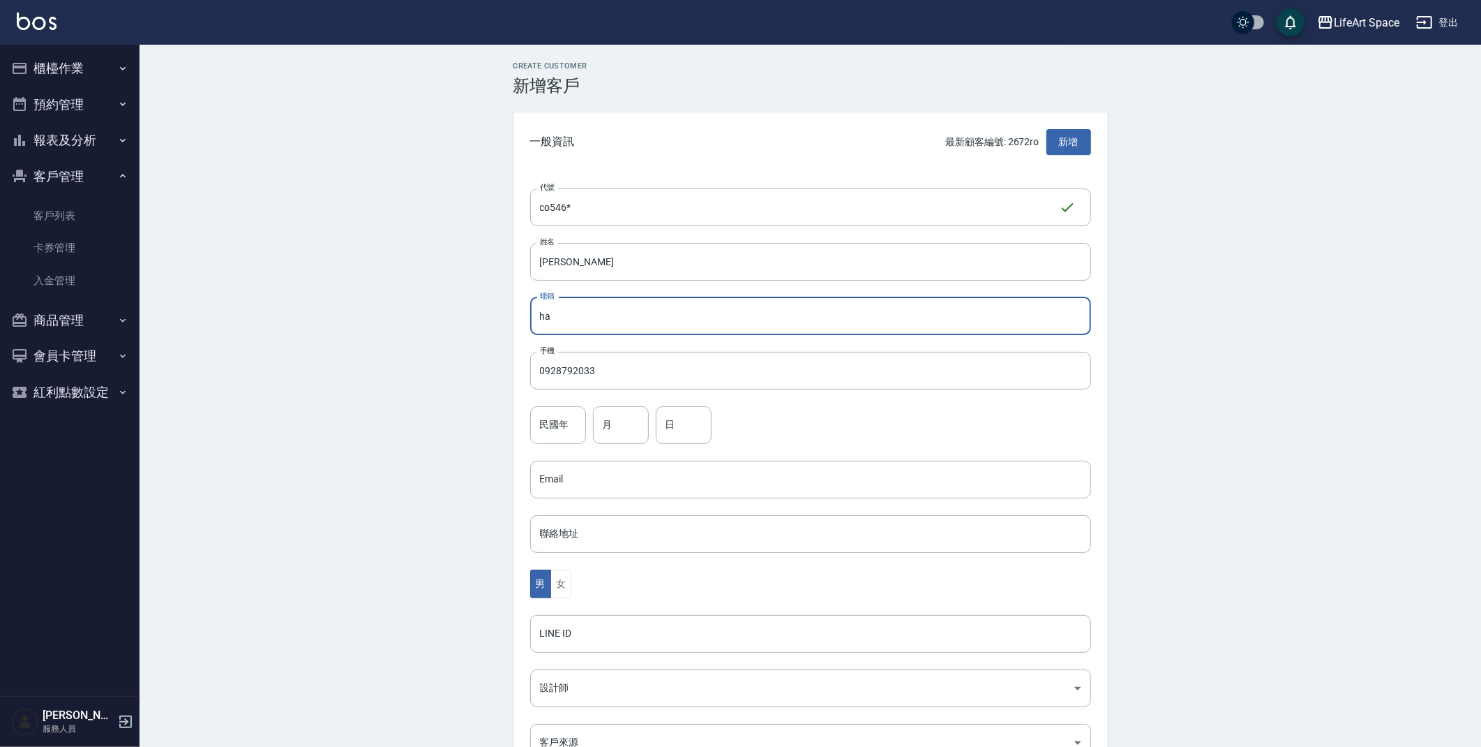
type input "h"
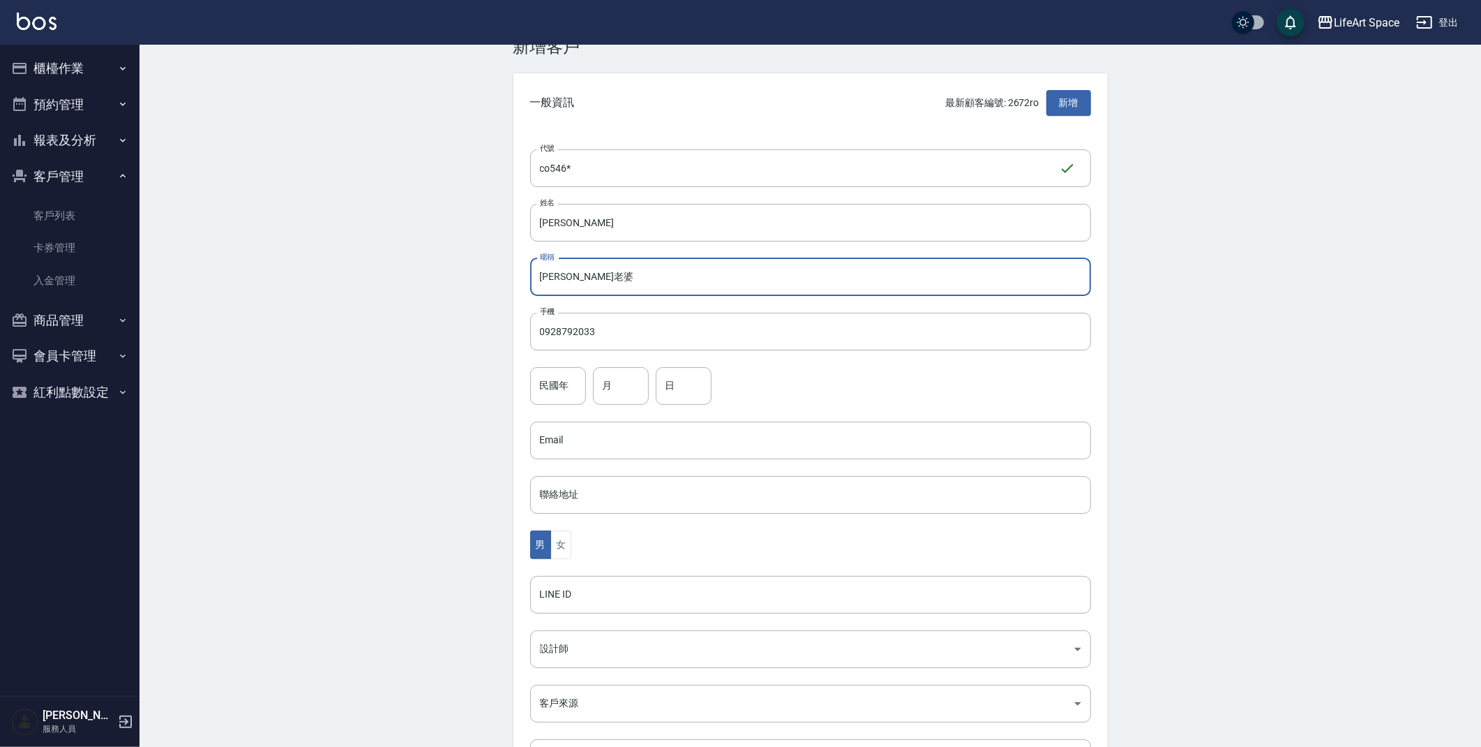
scroll to position [40, 0]
type input "Hans老婆"
click at [610, 380] on input "月" at bounding box center [621, 385] width 56 height 38
type input "9"
click at [684, 386] on input "日" at bounding box center [684, 385] width 56 height 38
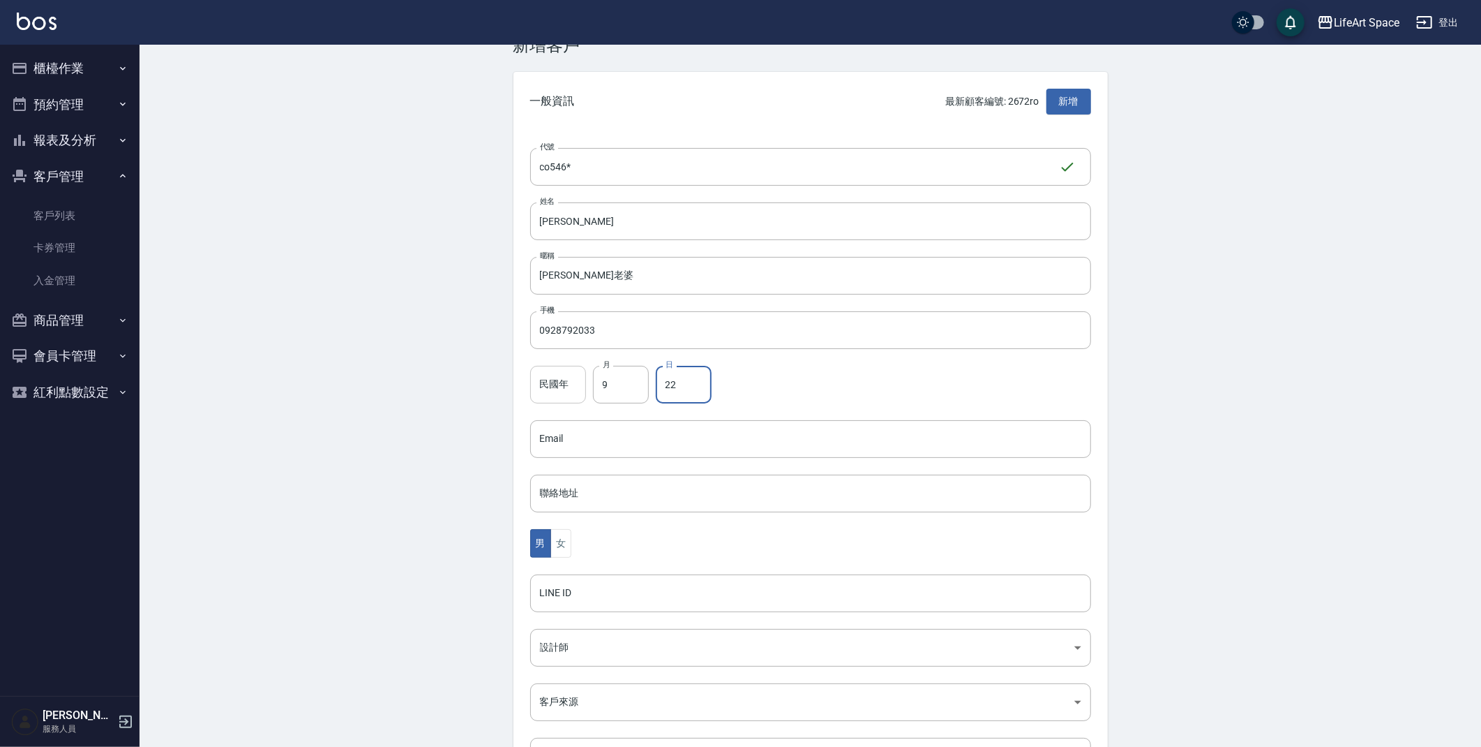
type input "22"
click at [567, 380] on input "民國年" at bounding box center [558, 385] width 56 height 38
type input "77"
click at [557, 547] on button "女" at bounding box center [561, 543] width 21 height 29
click at [581, 652] on body "LifeArt Space 登出 櫃檯作業 打帳單 帳單列表 現金收支登錄 高階收支登錄 材料自購登錄 每日結帳 排班表 現場電腦打卡 預約管理 預約管理 單…" at bounding box center [740, 414] width 1481 height 909
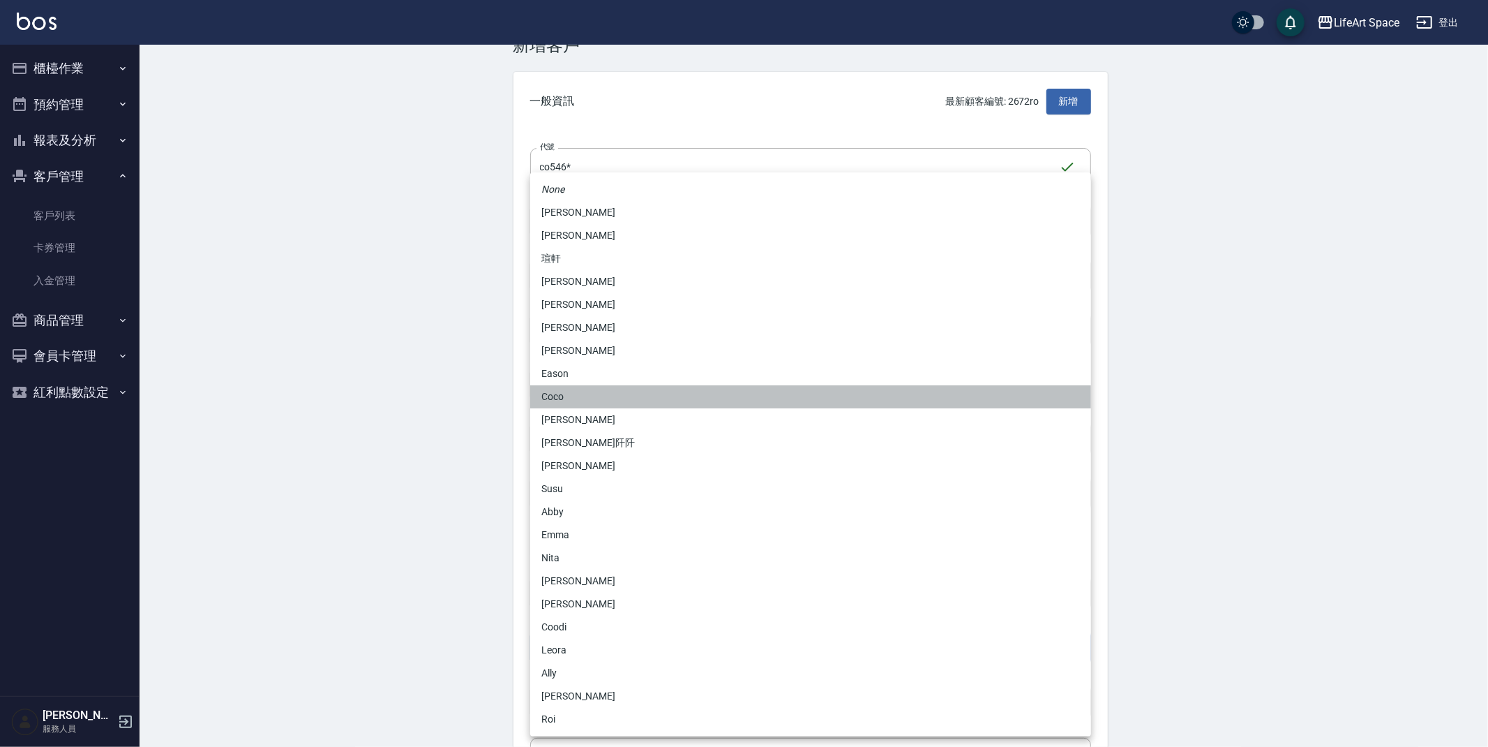
click at [599, 396] on li "Coco" at bounding box center [810, 396] width 561 height 23
type input "cda1efc3-0924-40dc-b120-f8115da55f2e"
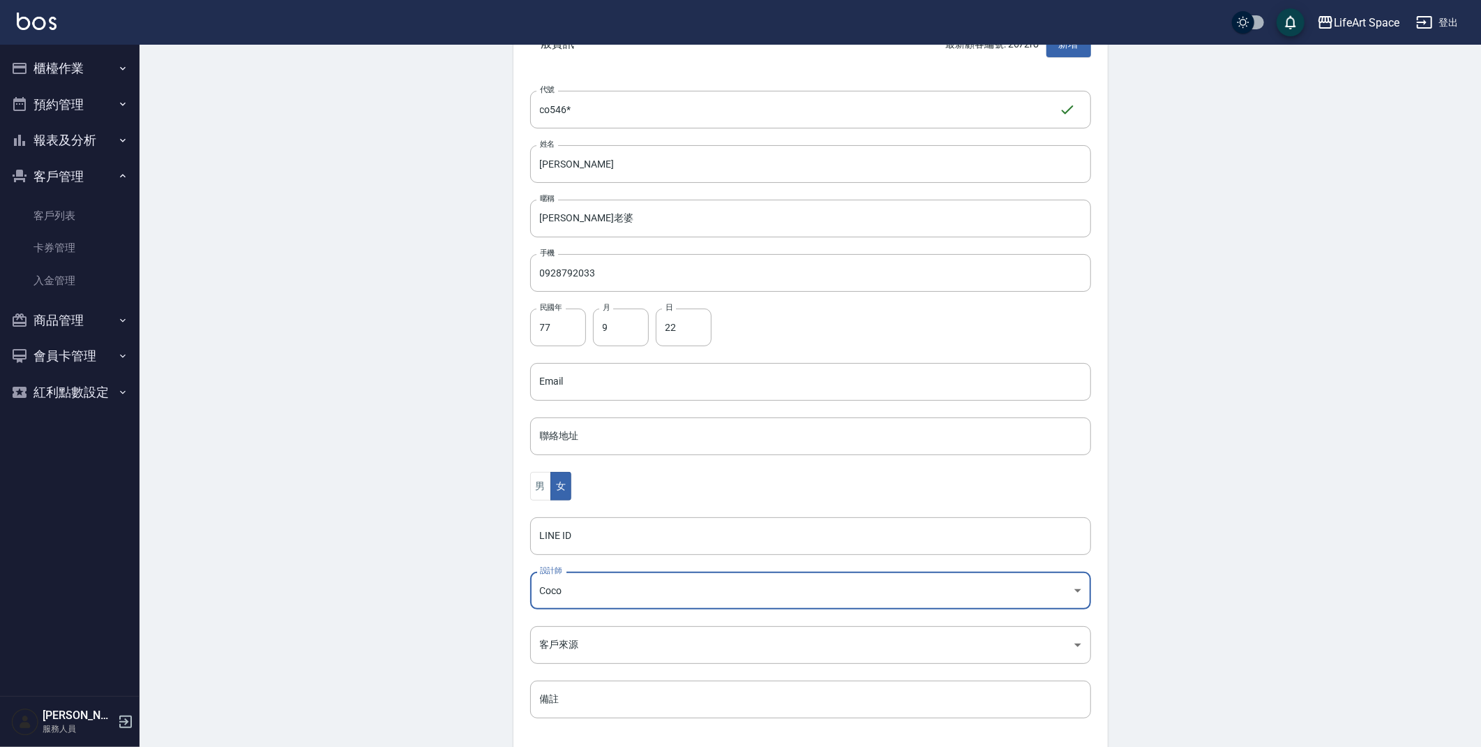
scroll to position [162, 0]
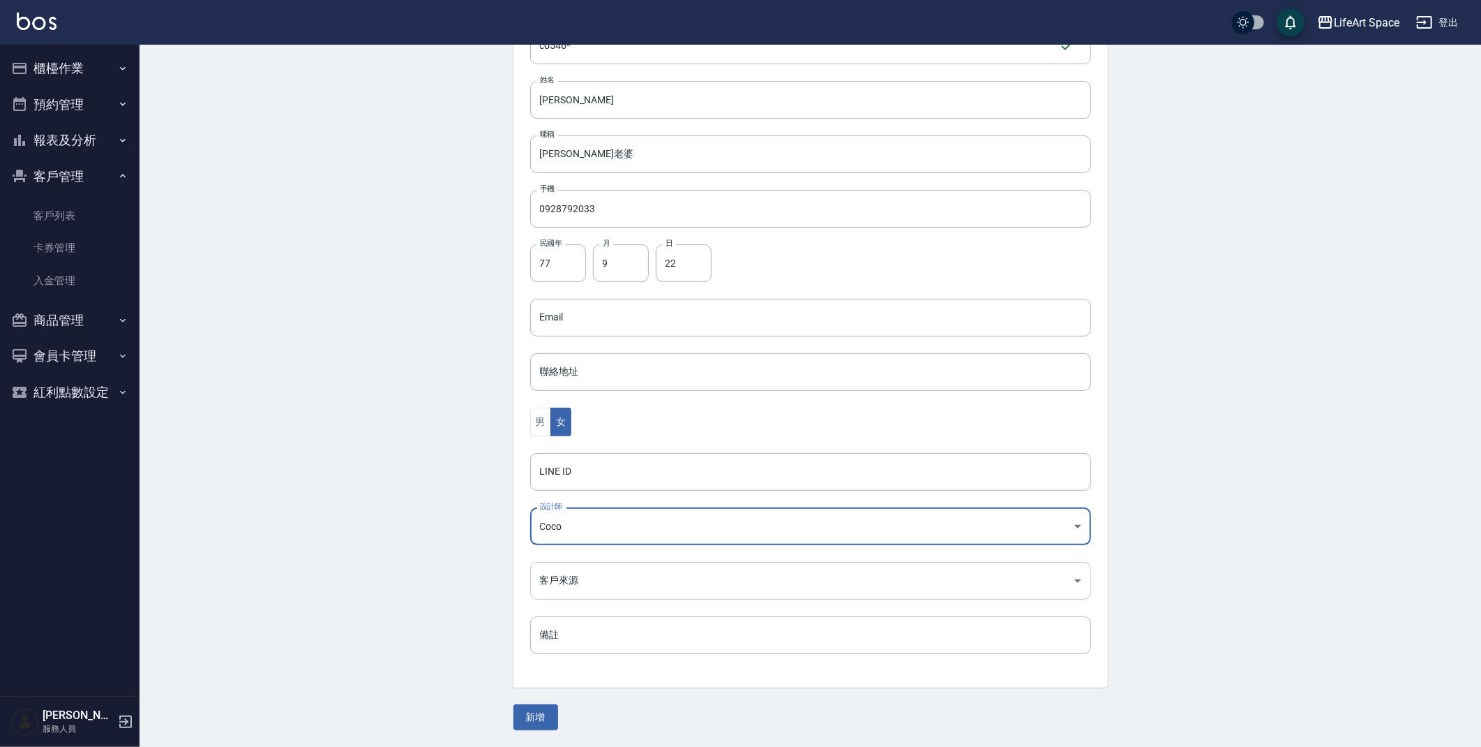
click at [569, 585] on body "LifeArt Space 登出 櫃檯作業 打帳單 帳單列表 現金收支登錄 高階收支登錄 材料自購登錄 每日結帳 排班表 現場電腦打卡 預約管理 預約管理 單…" at bounding box center [740, 292] width 1481 height 909
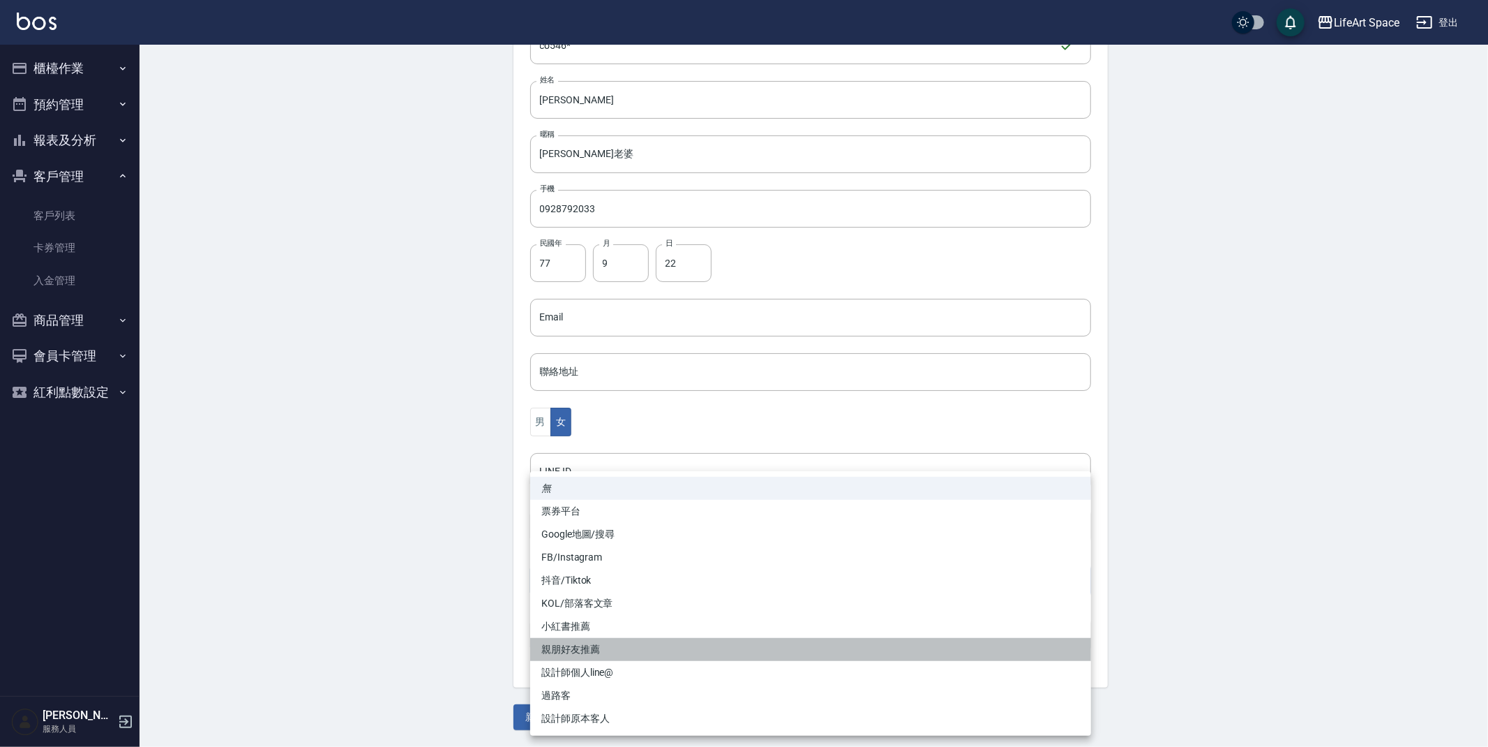
click at [579, 650] on li "親朋好友推薦" at bounding box center [810, 649] width 561 height 23
type input "親朋好友推薦"
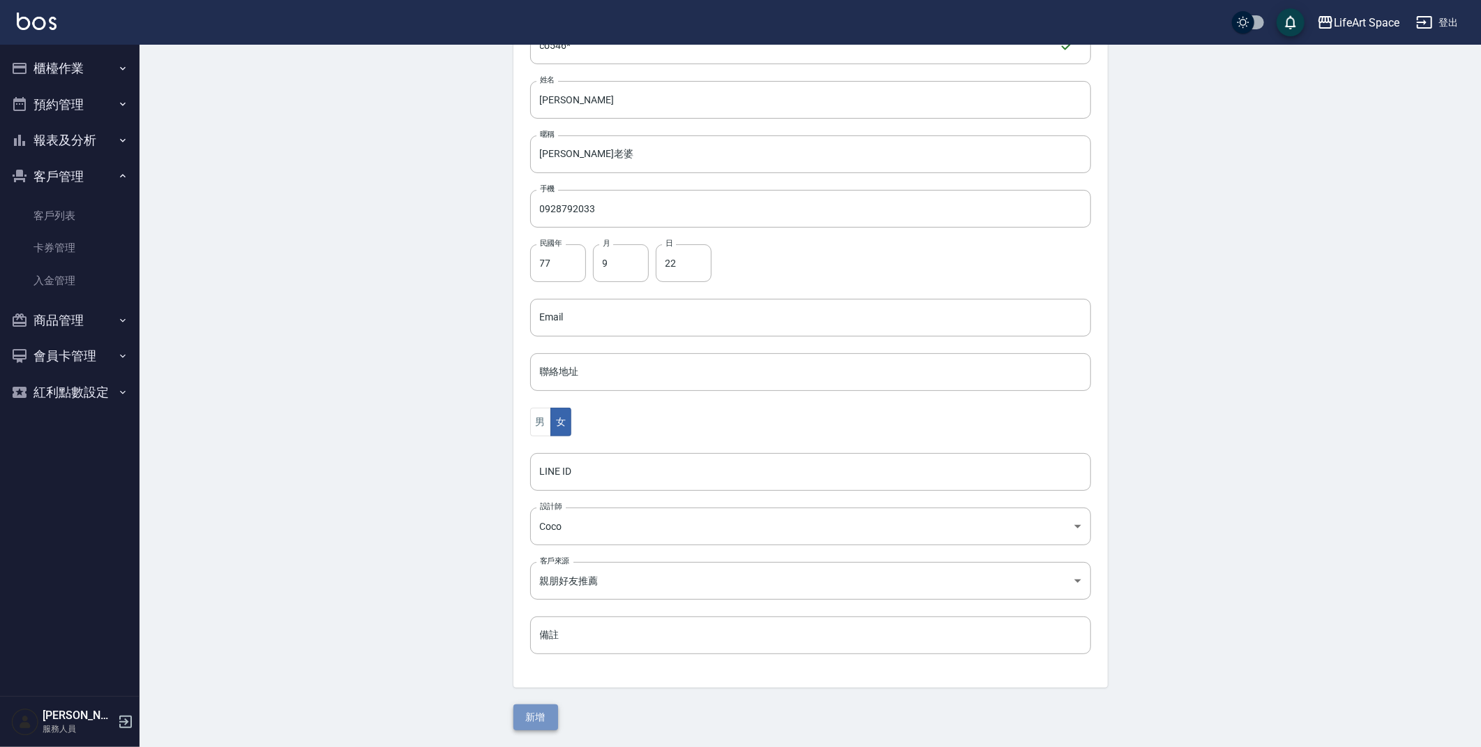
click at [547, 719] on button "新增" at bounding box center [536, 717] width 45 height 26
